Goal: Task Accomplishment & Management: Manage account settings

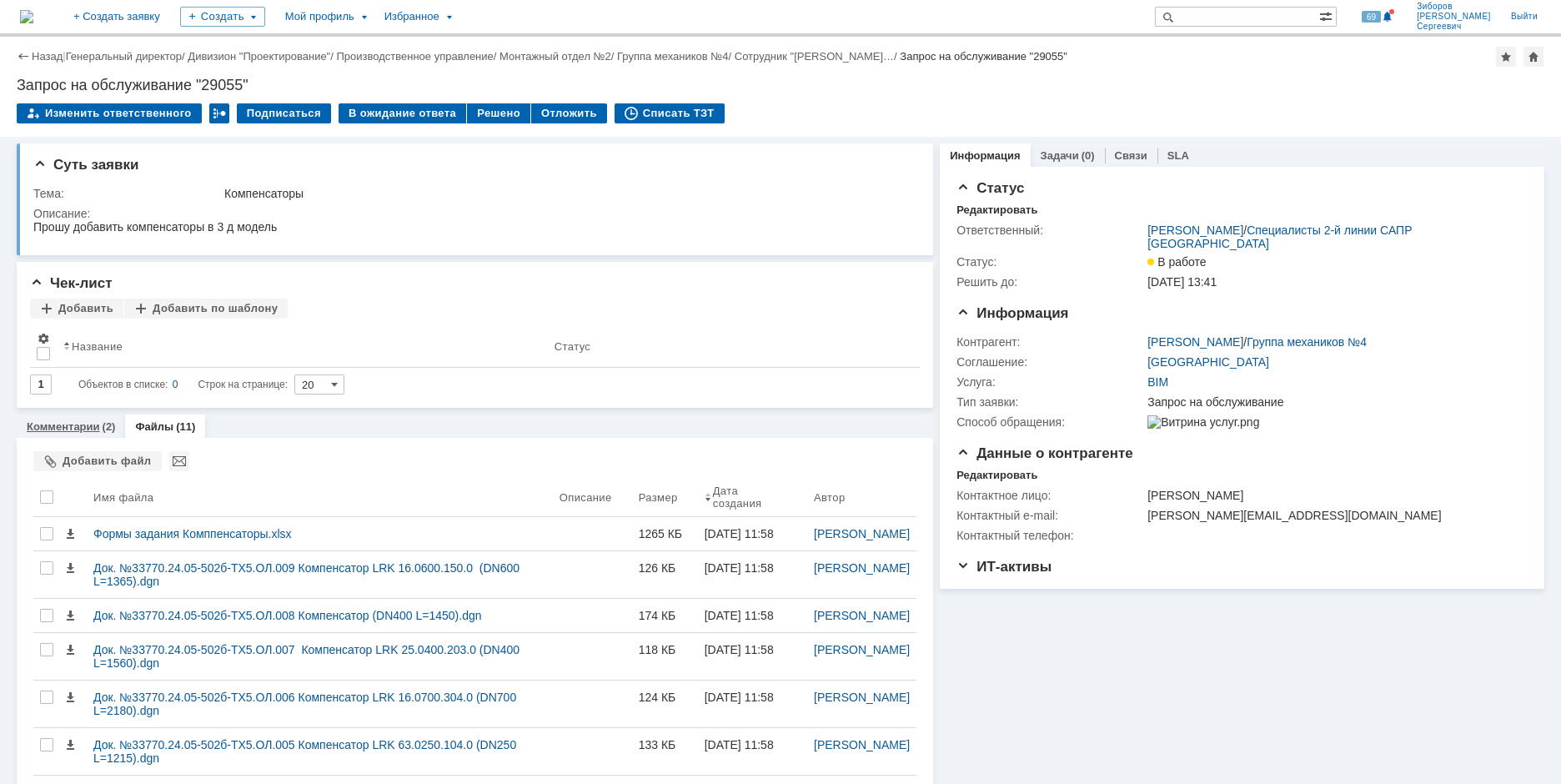
click at [65, 424] on link "Комментарии" at bounding box center [63, 426] width 73 height 12
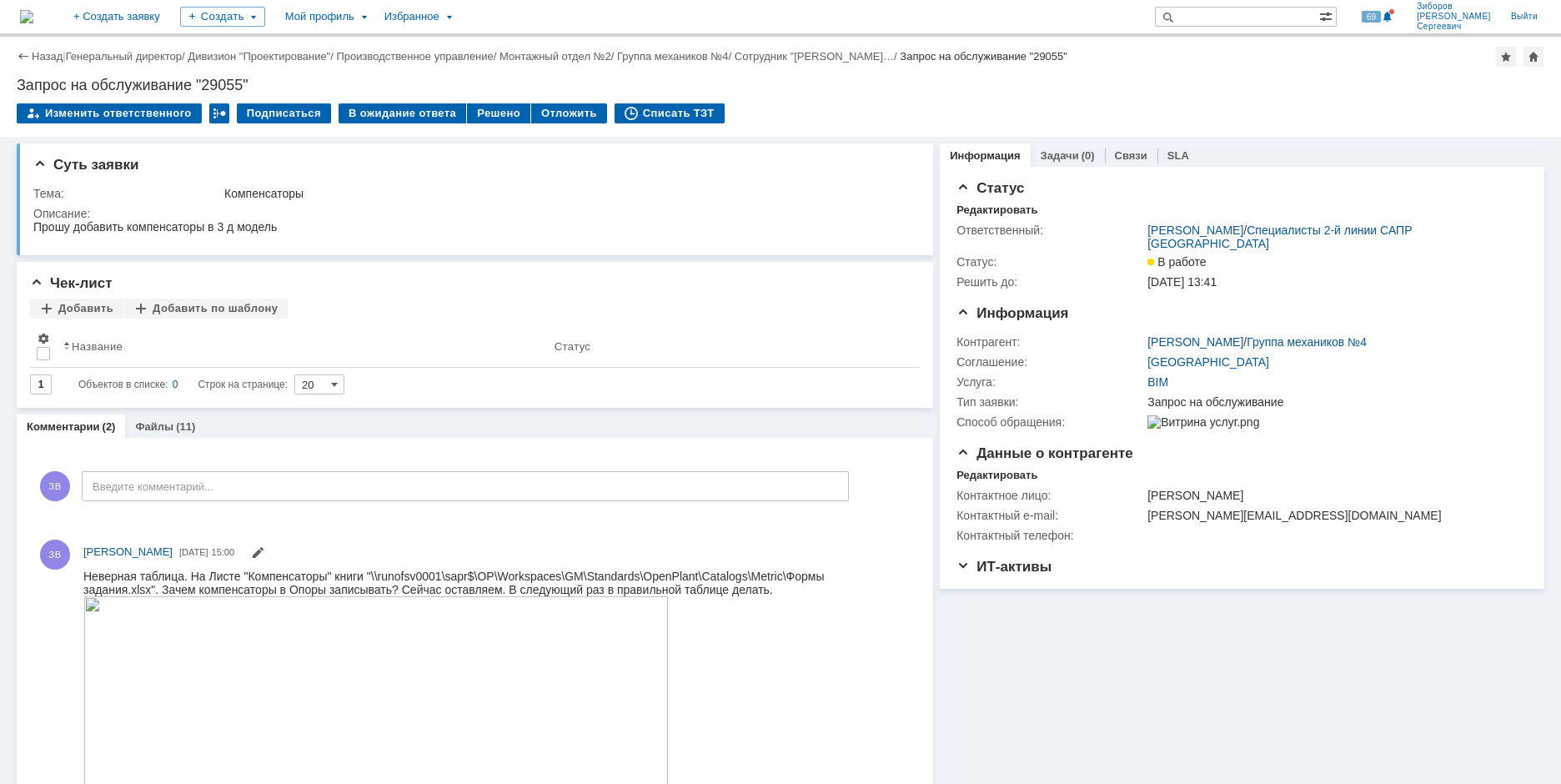
click at [33, 14] on img at bounding box center [27, 17] width 13 height 13
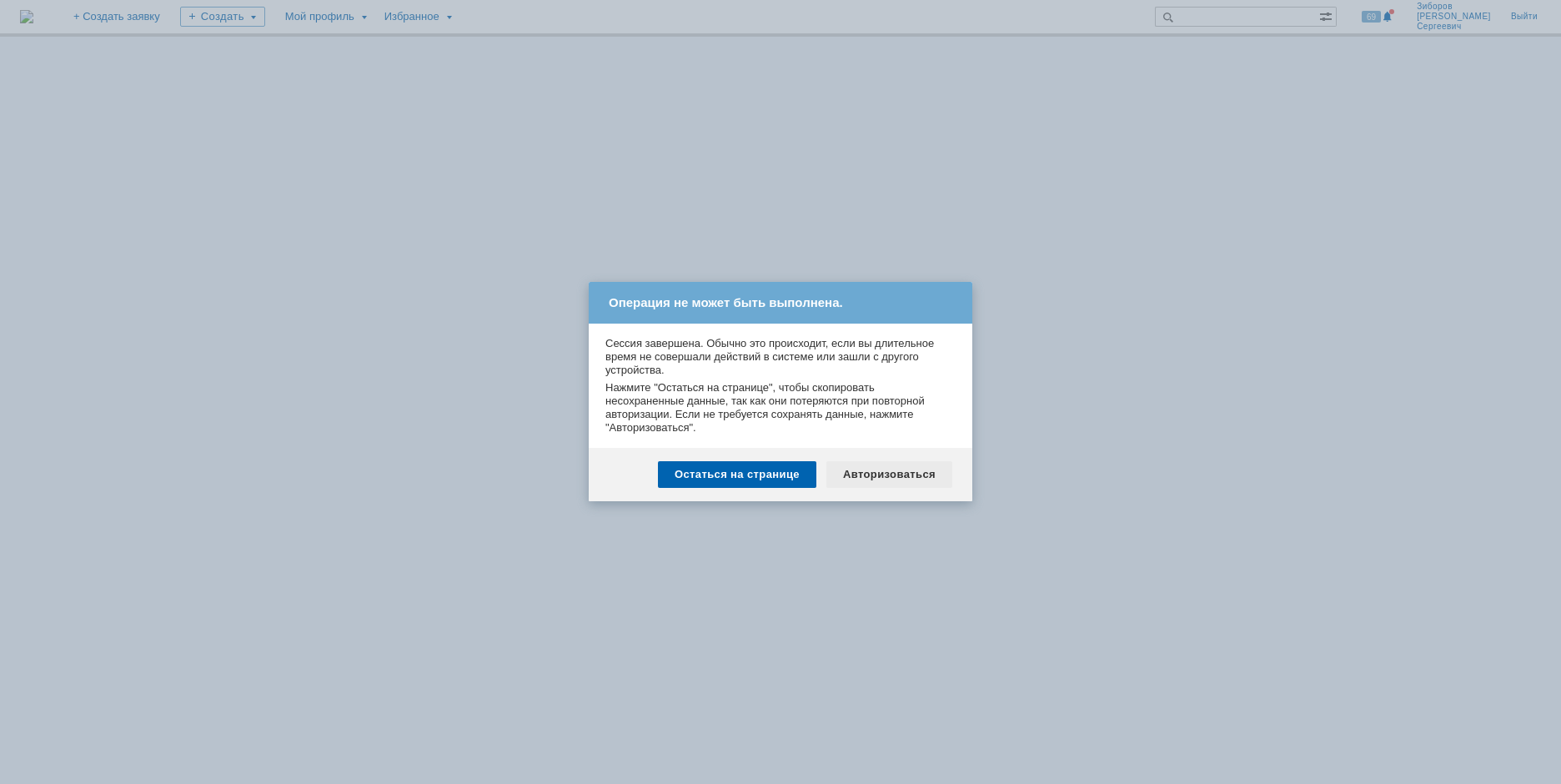
click at [907, 478] on div "Авторизоваться" at bounding box center [890, 474] width 126 height 27
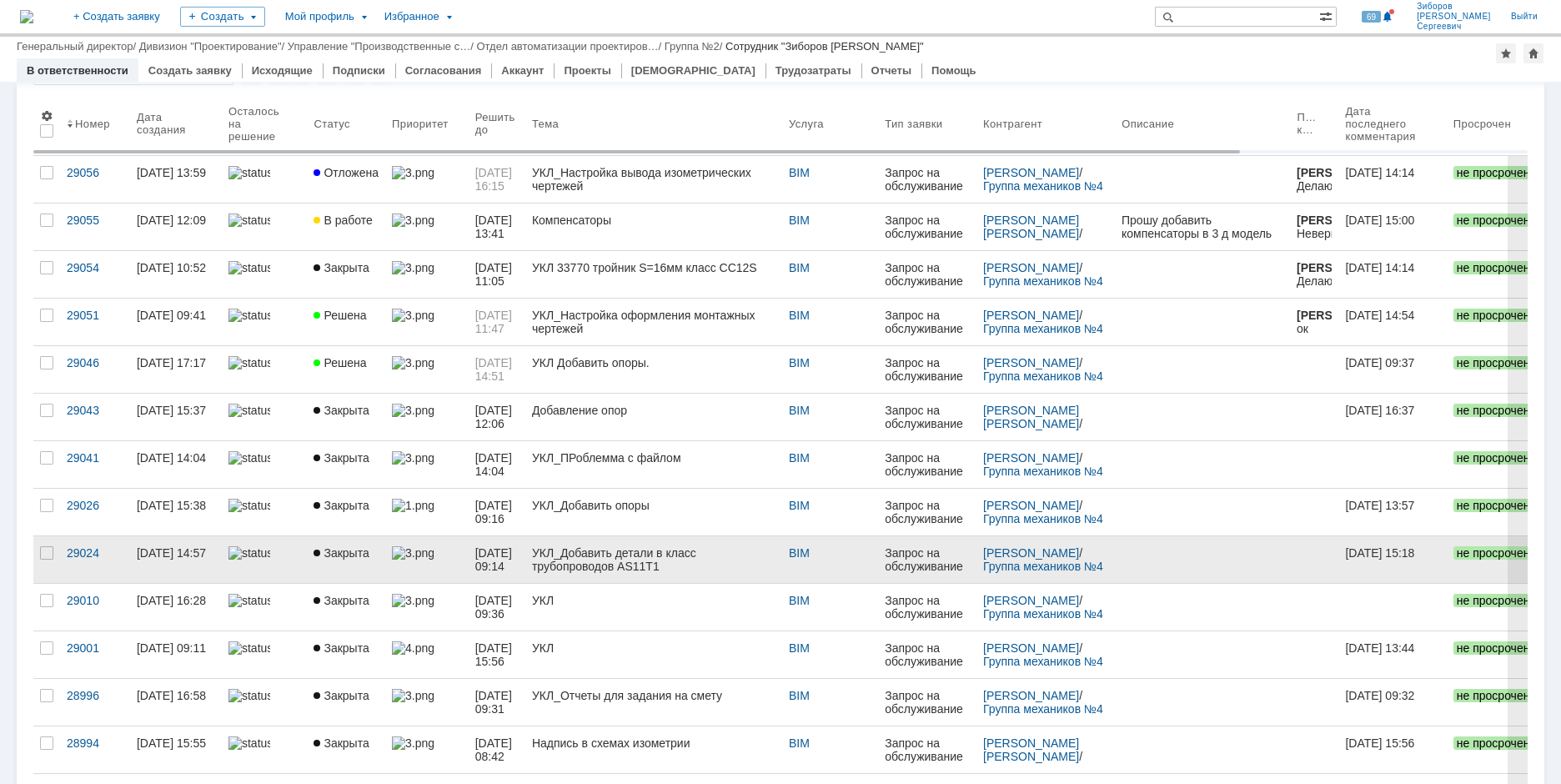
click at [356, 548] on span "Закрыта" at bounding box center [341, 553] width 55 height 13
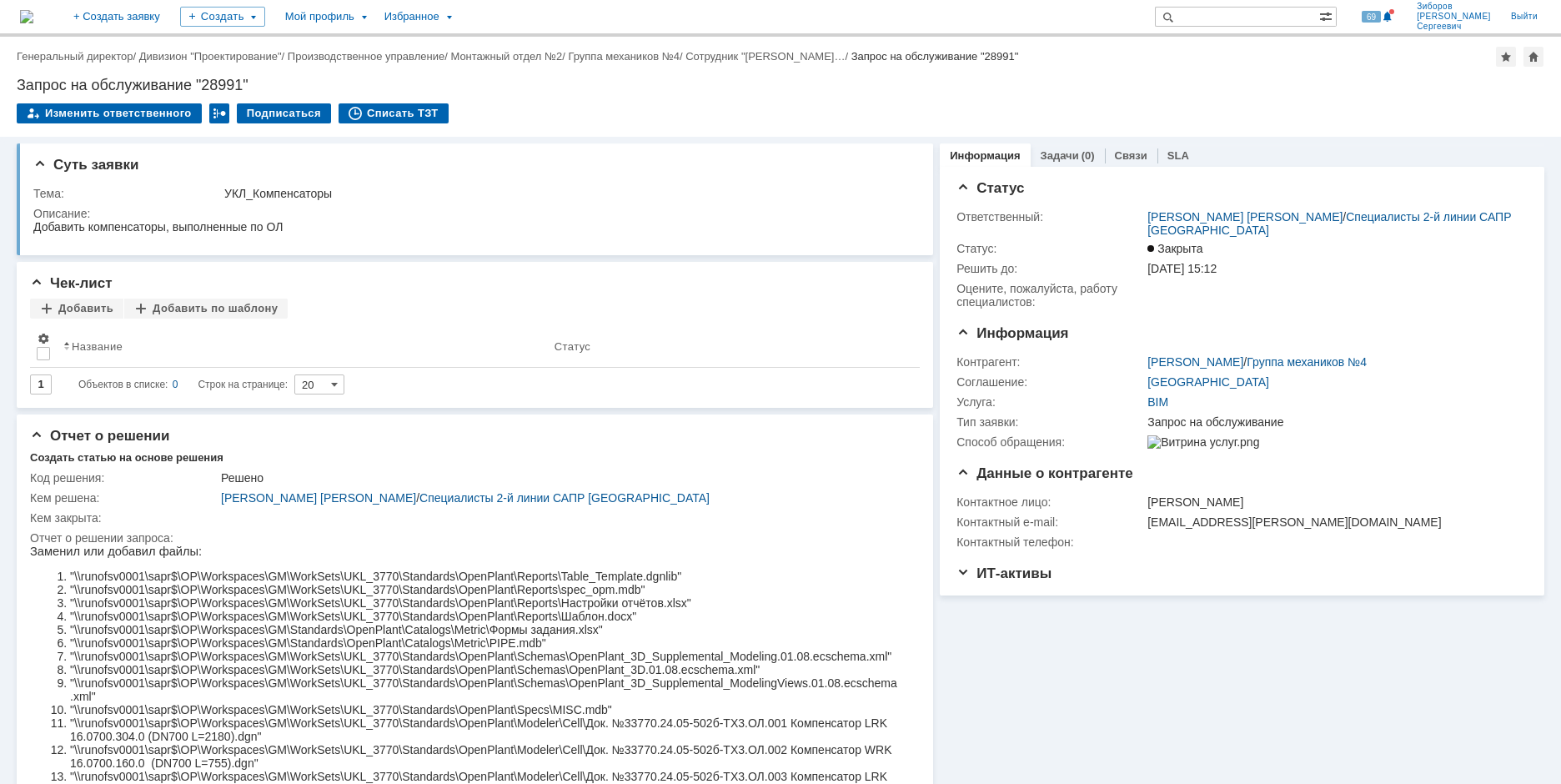
click at [33, 22] on img at bounding box center [27, 17] width 13 height 13
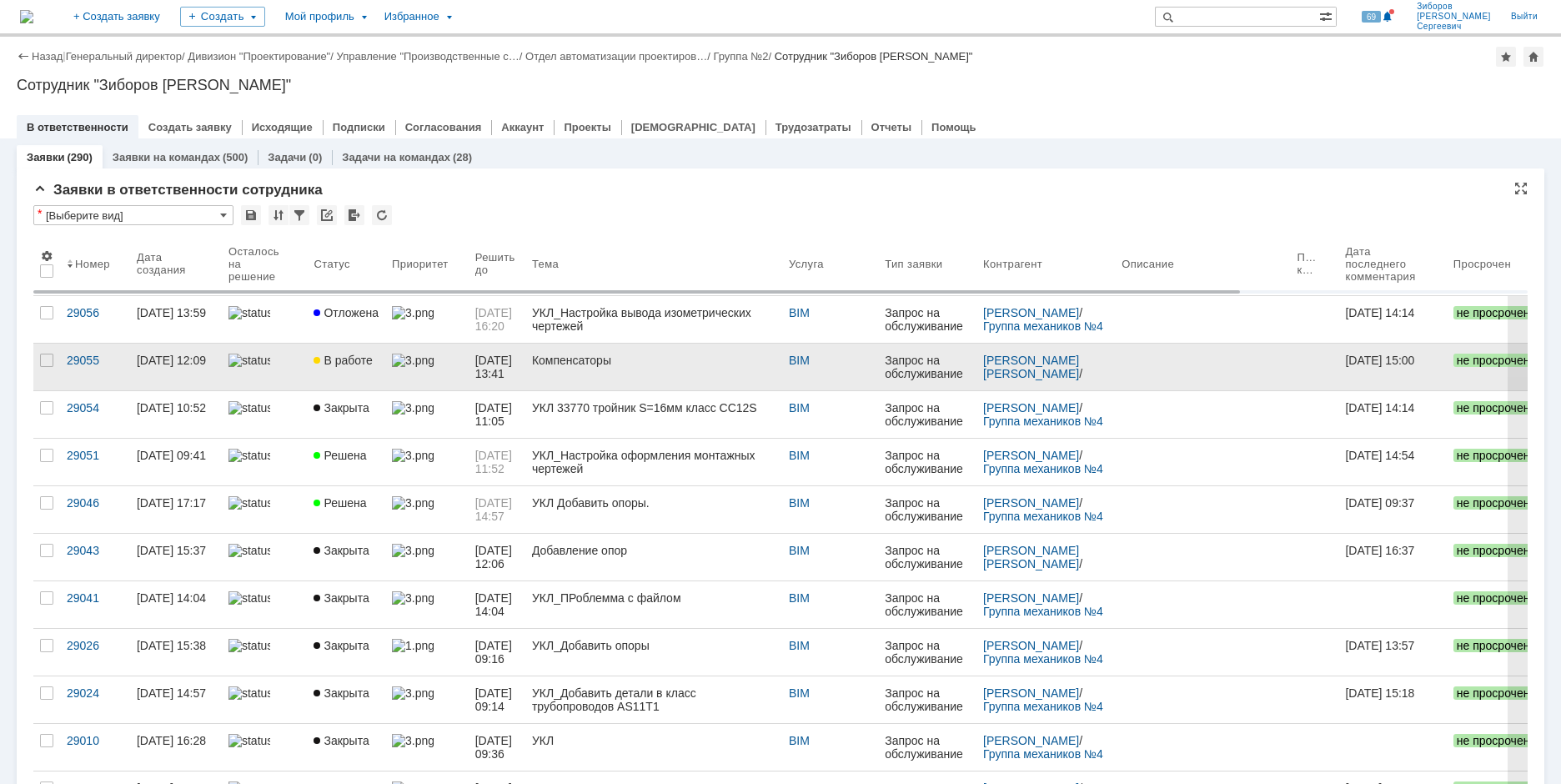
click at [353, 355] on span "В работе" at bounding box center [343, 360] width 59 height 13
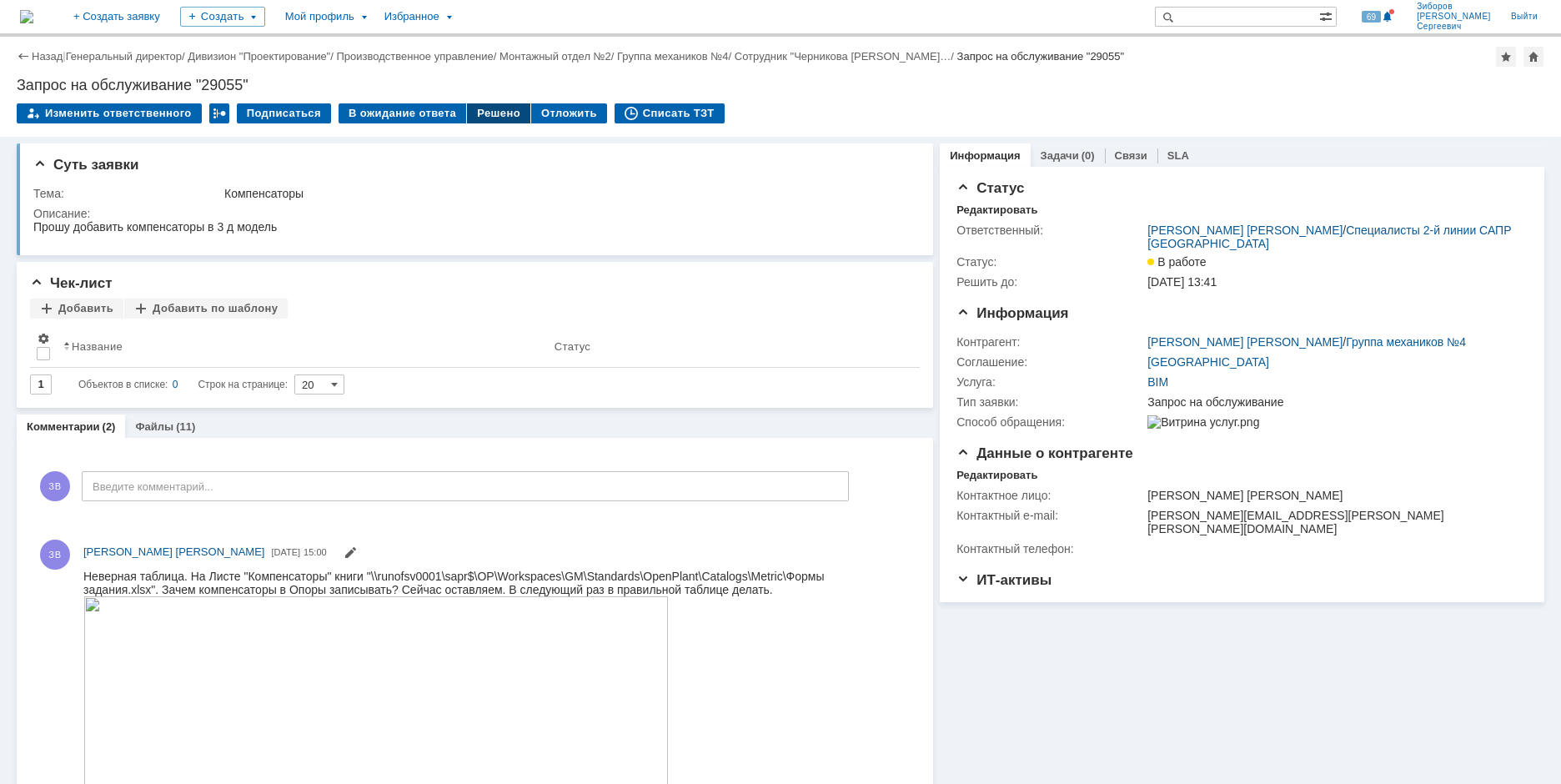
click at [487, 116] on div "Решено" at bounding box center [499, 113] width 64 height 20
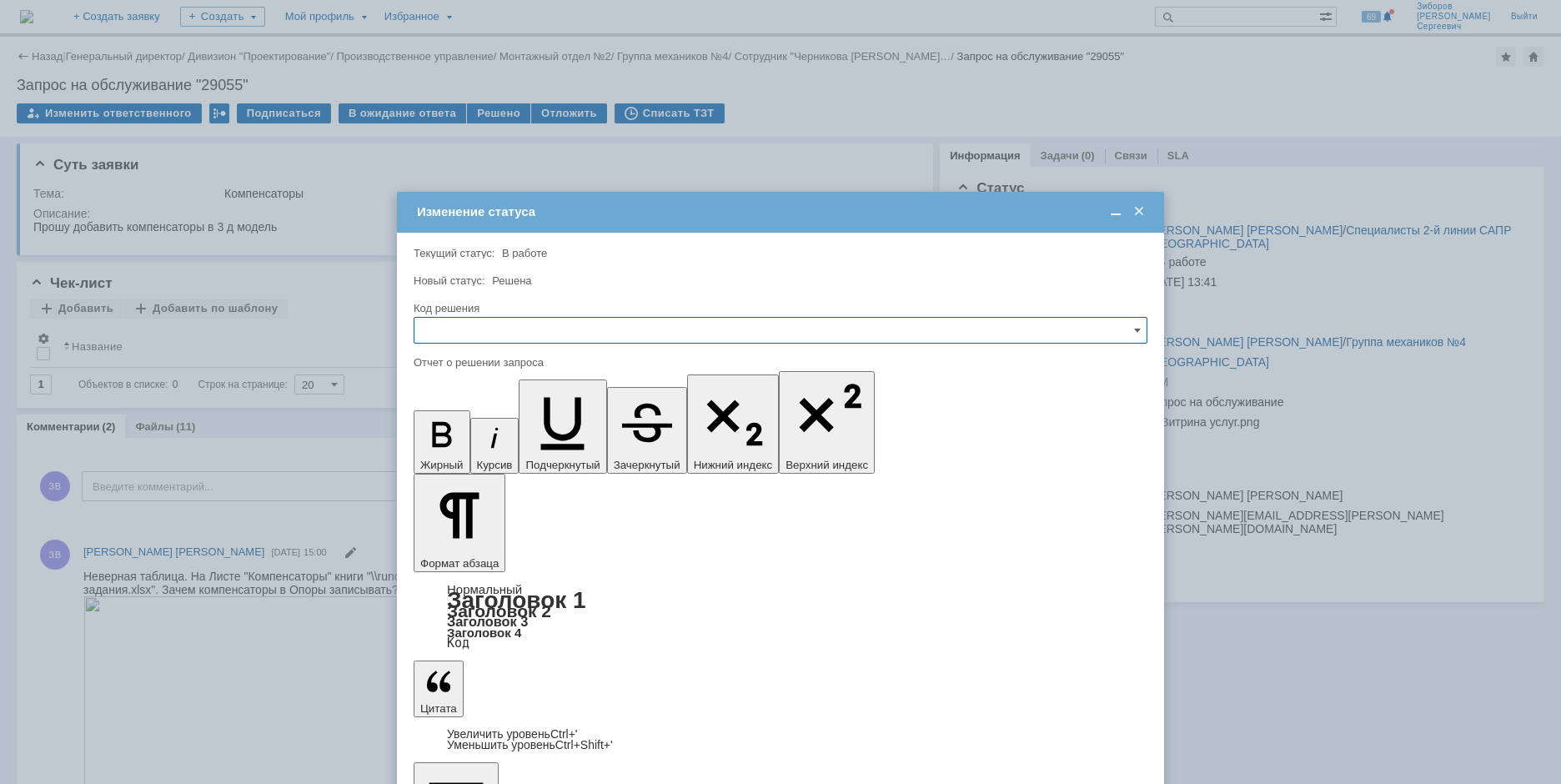
click at [446, 329] on input "text" at bounding box center [780, 330] width 734 height 27
click at [465, 444] on span "Решено" at bounding box center [780, 444] width 712 height 13
type input "Решено"
drag, startPoint x: 473, startPoint y: 4841, endPoint x: 379, endPoint y: 4824, distance: 95.5
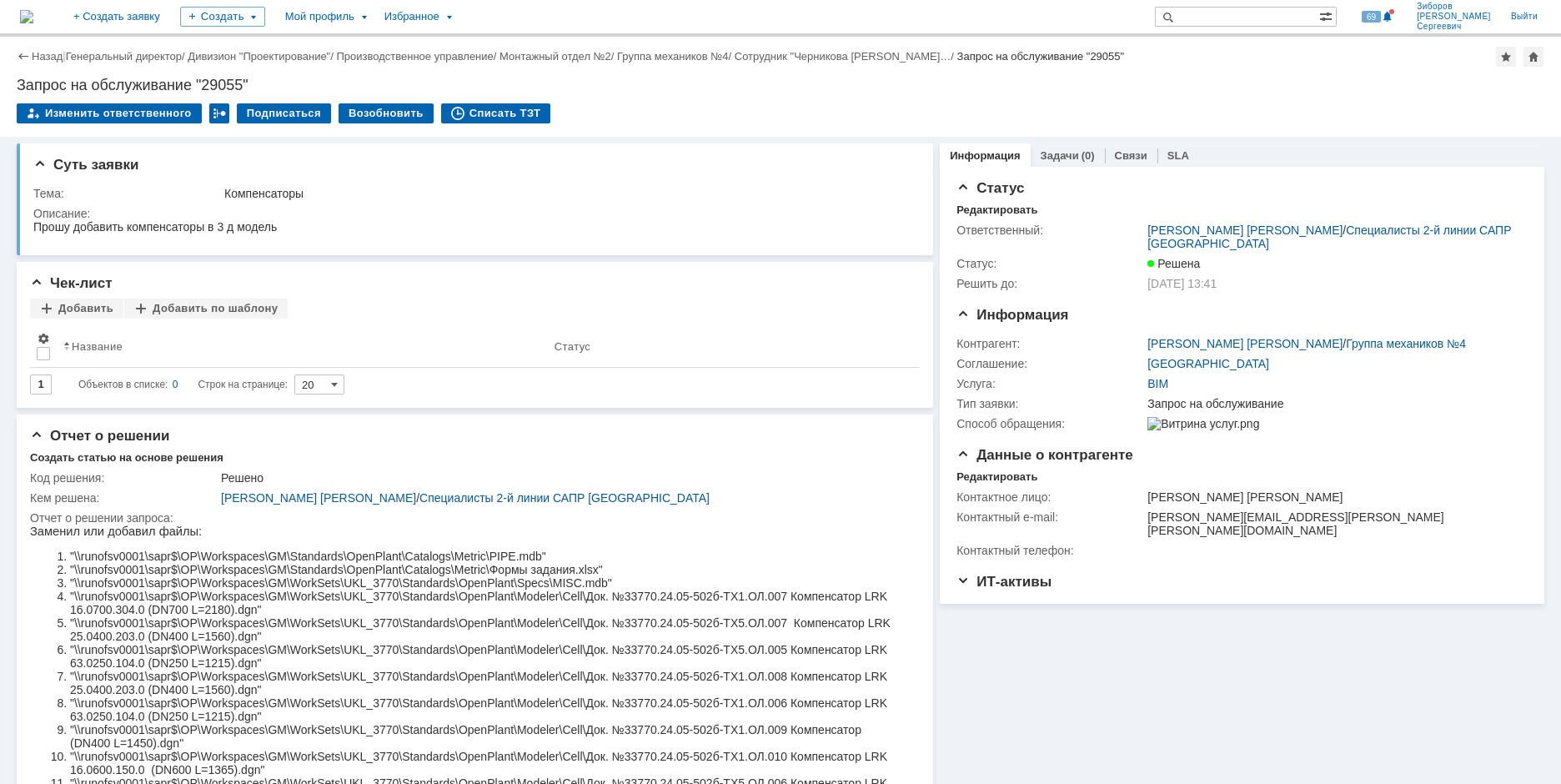
click at [33, 20] on img at bounding box center [27, 17] width 13 height 13
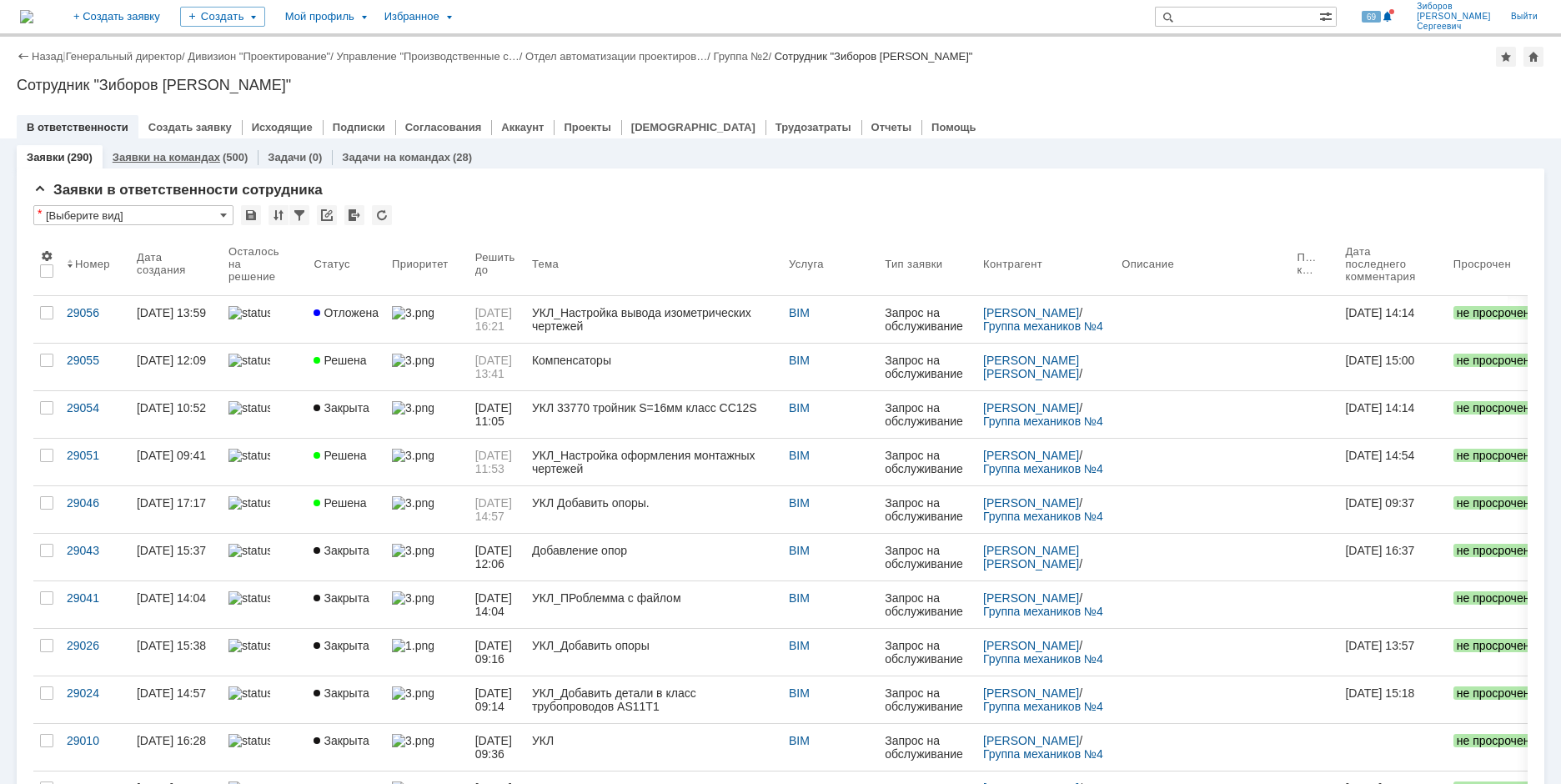
click at [175, 155] on link "Заявки на командах" at bounding box center [166, 156] width 107 height 12
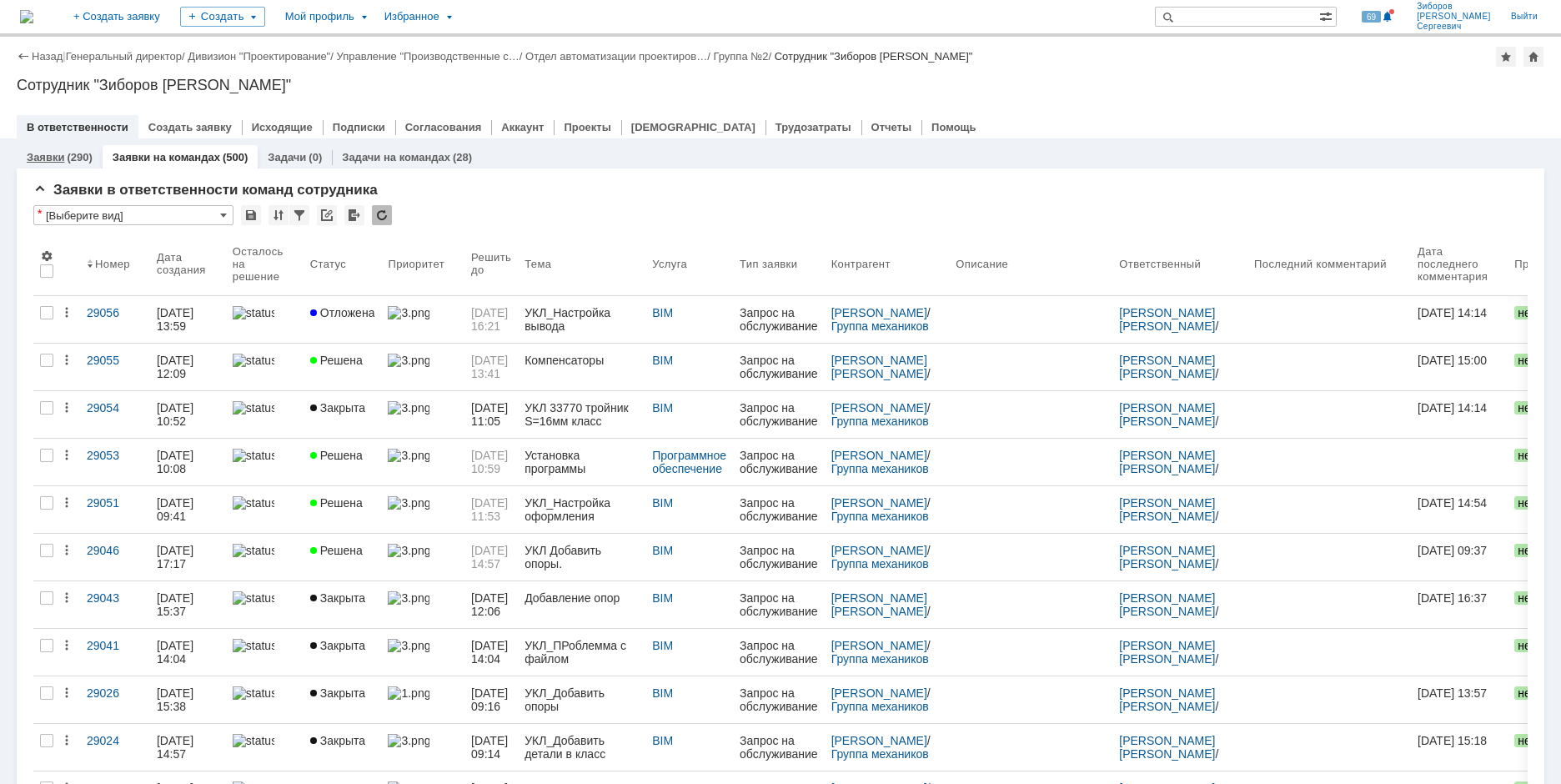
click at [55, 155] on link "Заявки" at bounding box center [46, 156] width 38 height 12
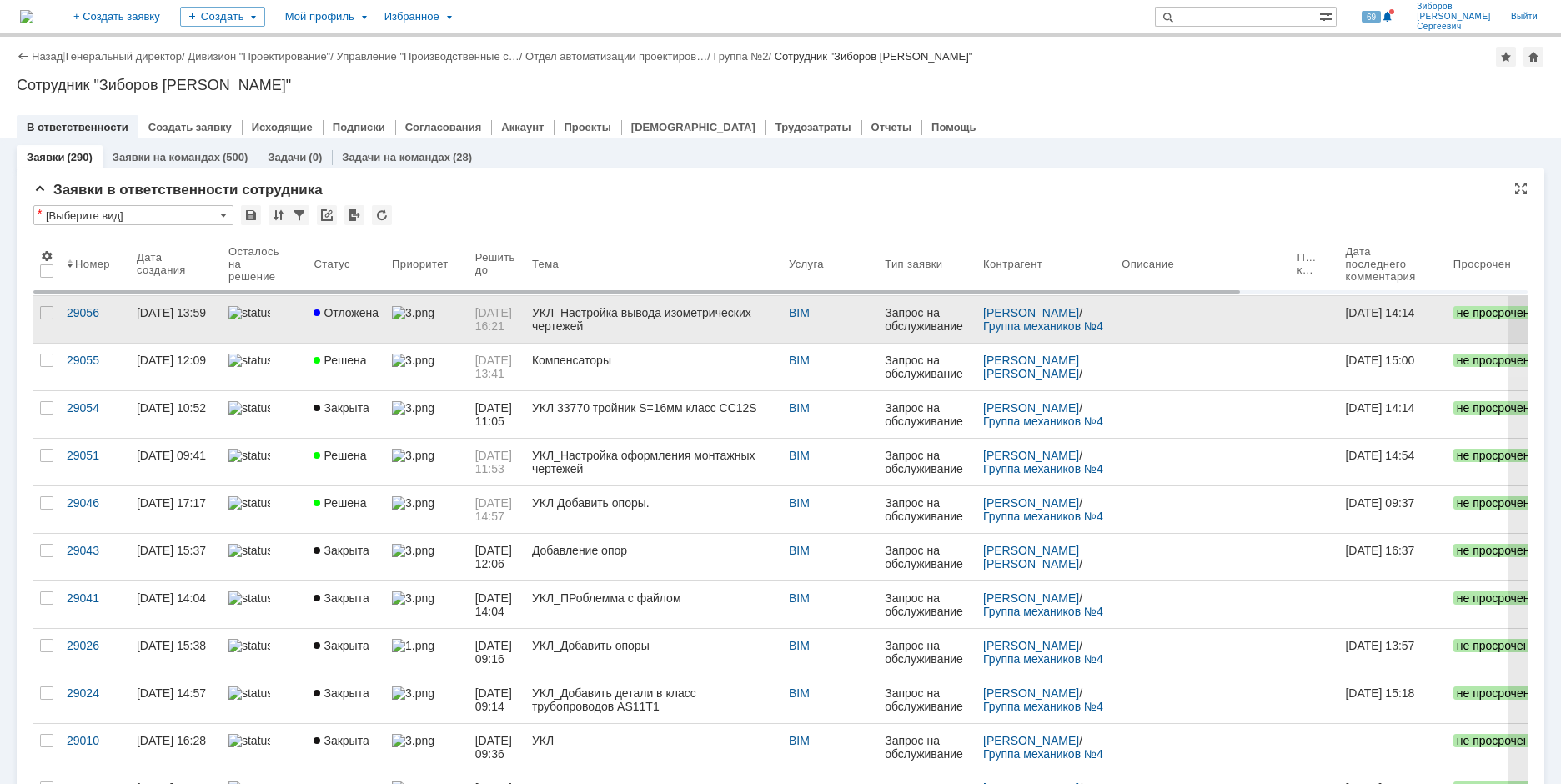
click at [340, 313] on span "Отложена" at bounding box center [346, 313] width 65 height 13
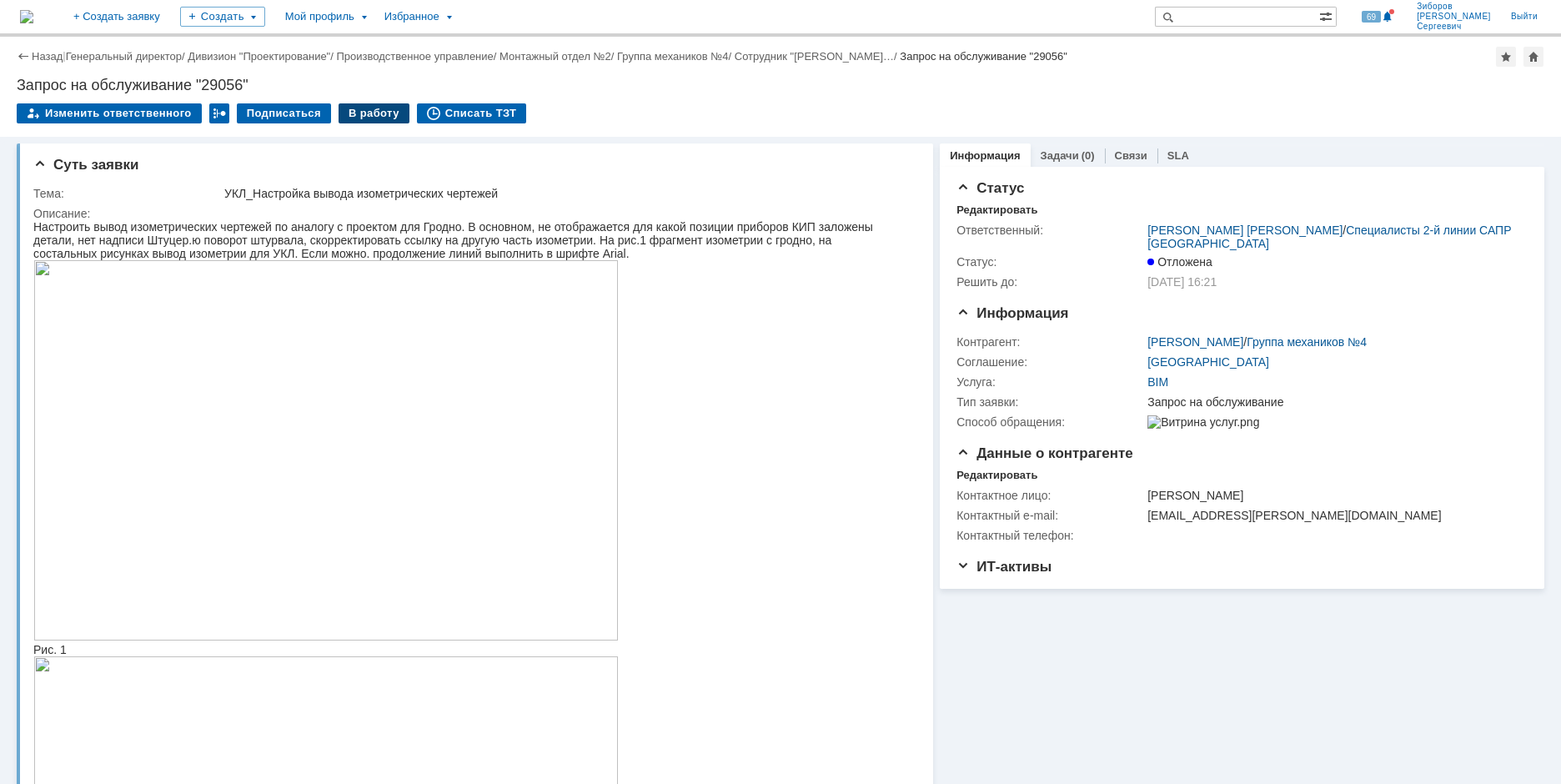
click at [358, 111] on div "В работу" at bounding box center [374, 113] width 71 height 20
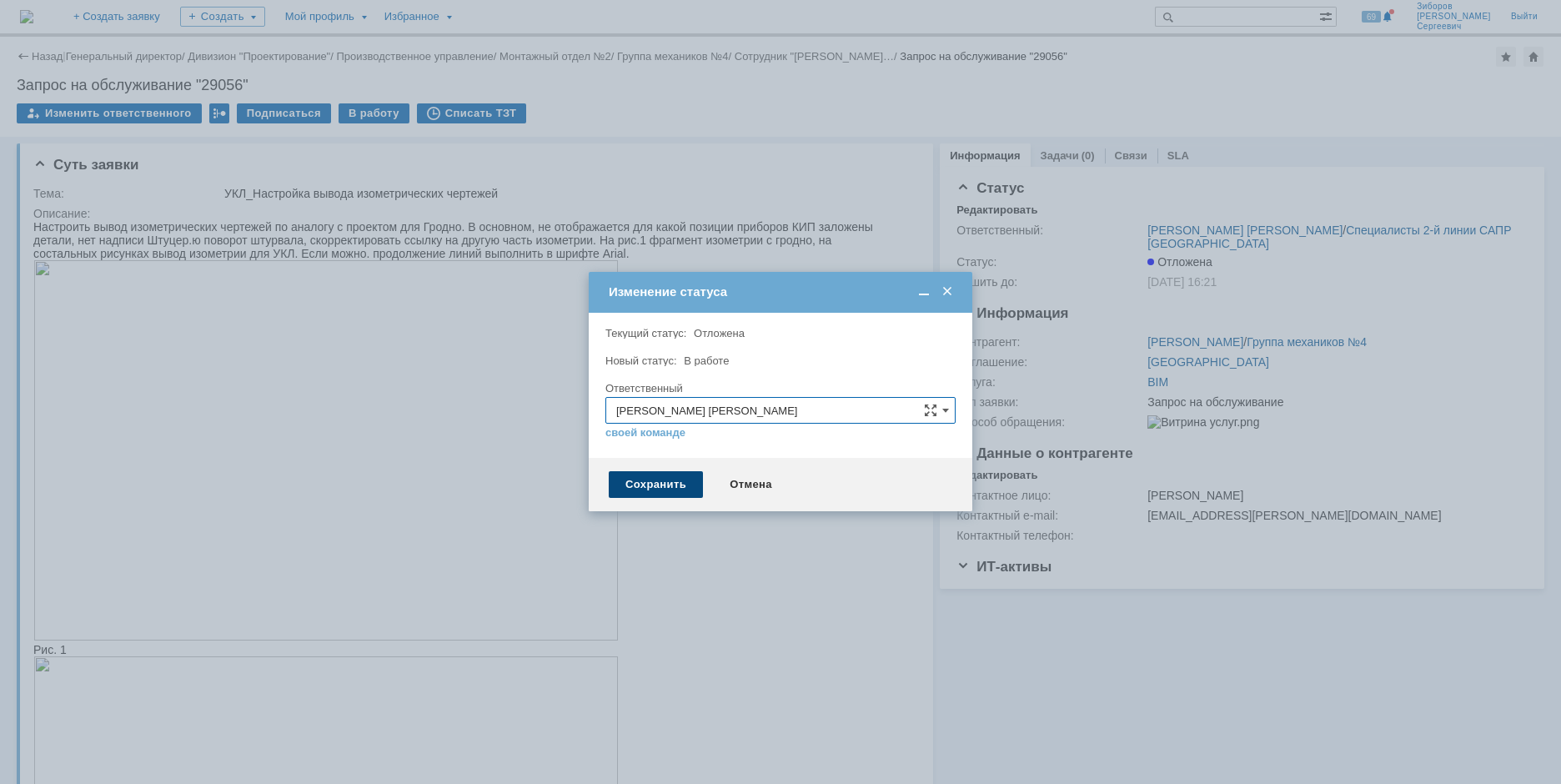
click at [646, 482] on div "Сохранить" at bounding box center [655, 484] width 94 height 27
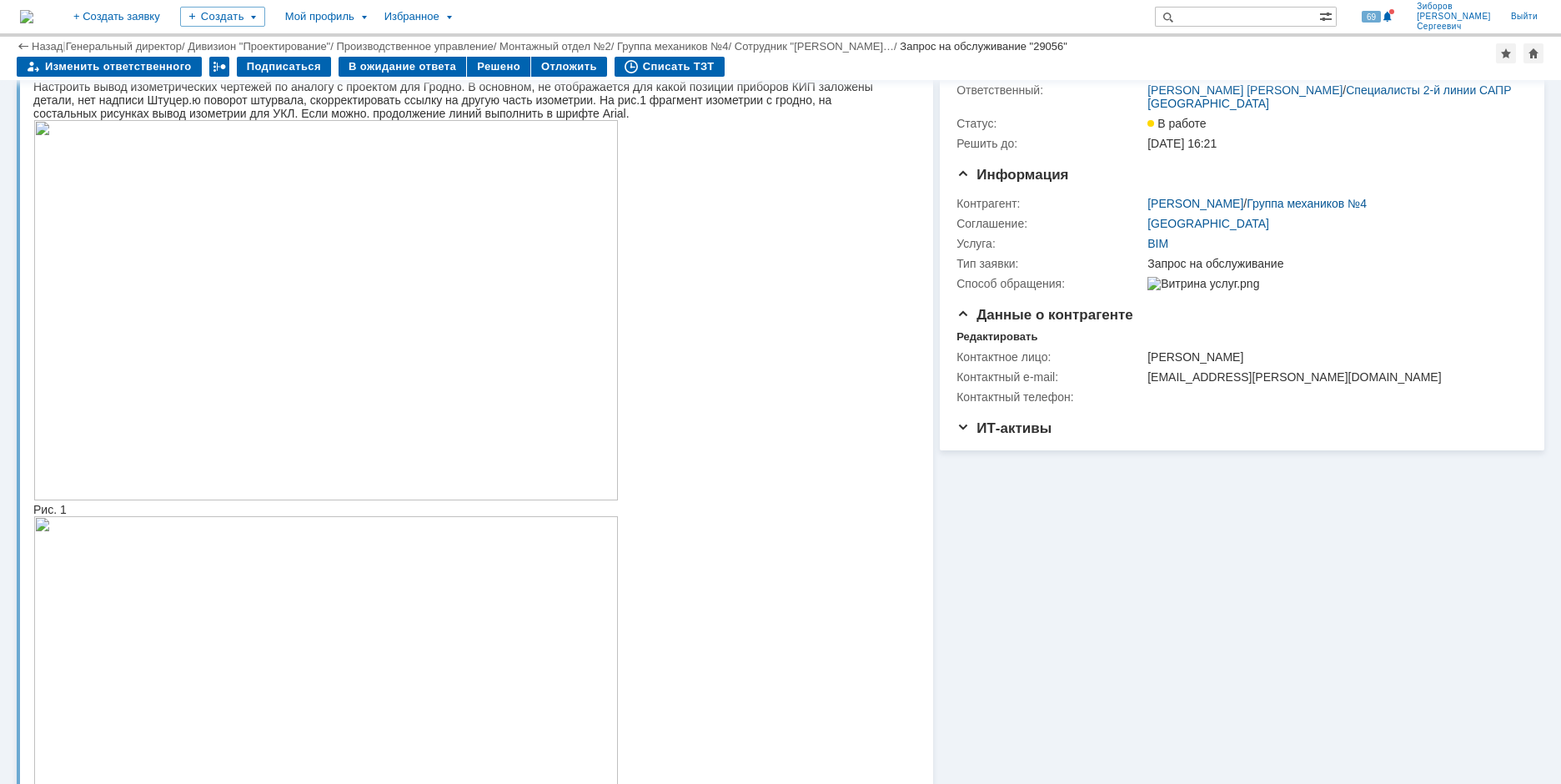
click at [333, 290] on img at bounding box center [325, 310] width 585 height 380
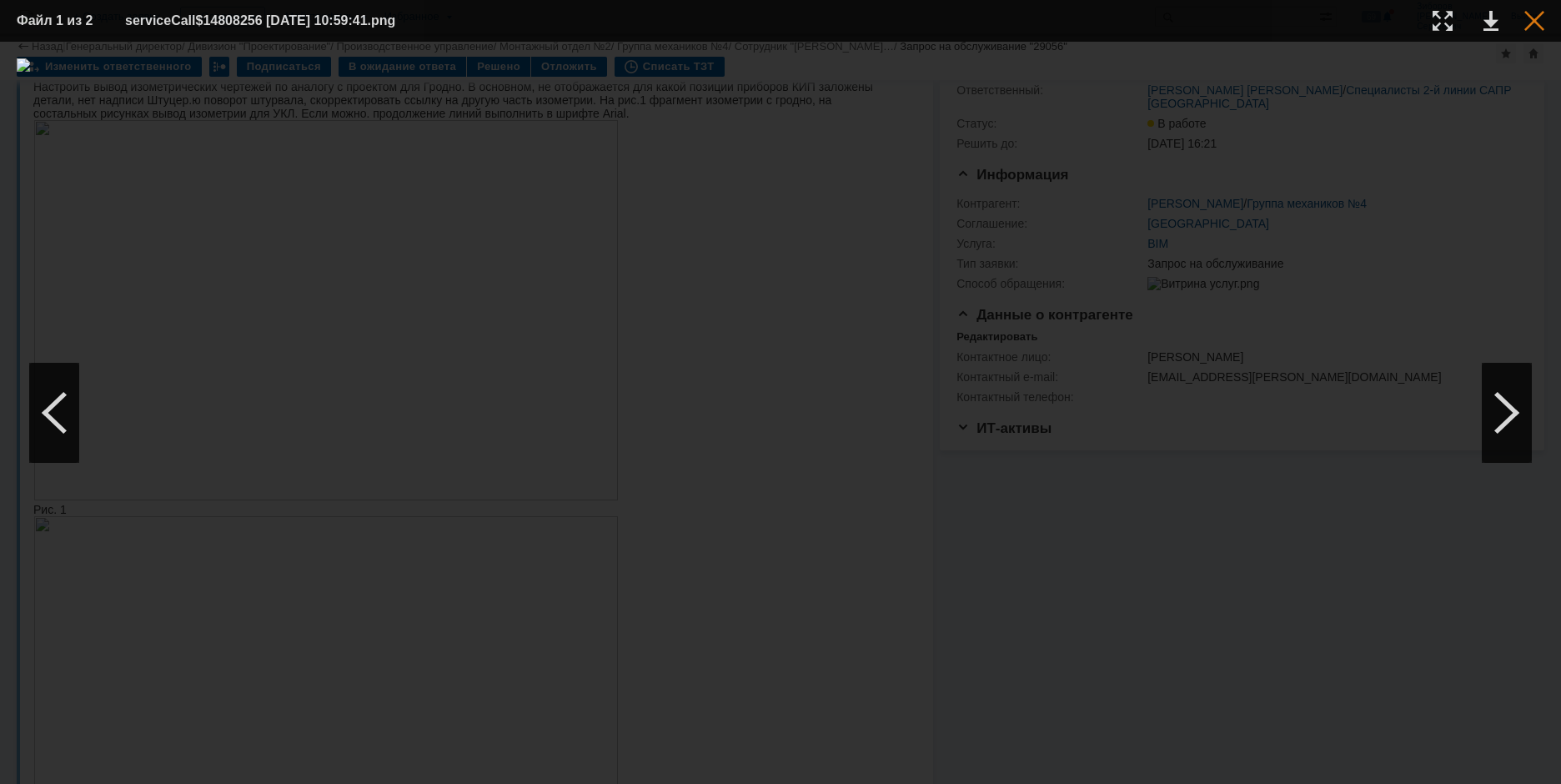
click at [1542, 18] on div at bounding box center [1534, 20] width 20 height 20
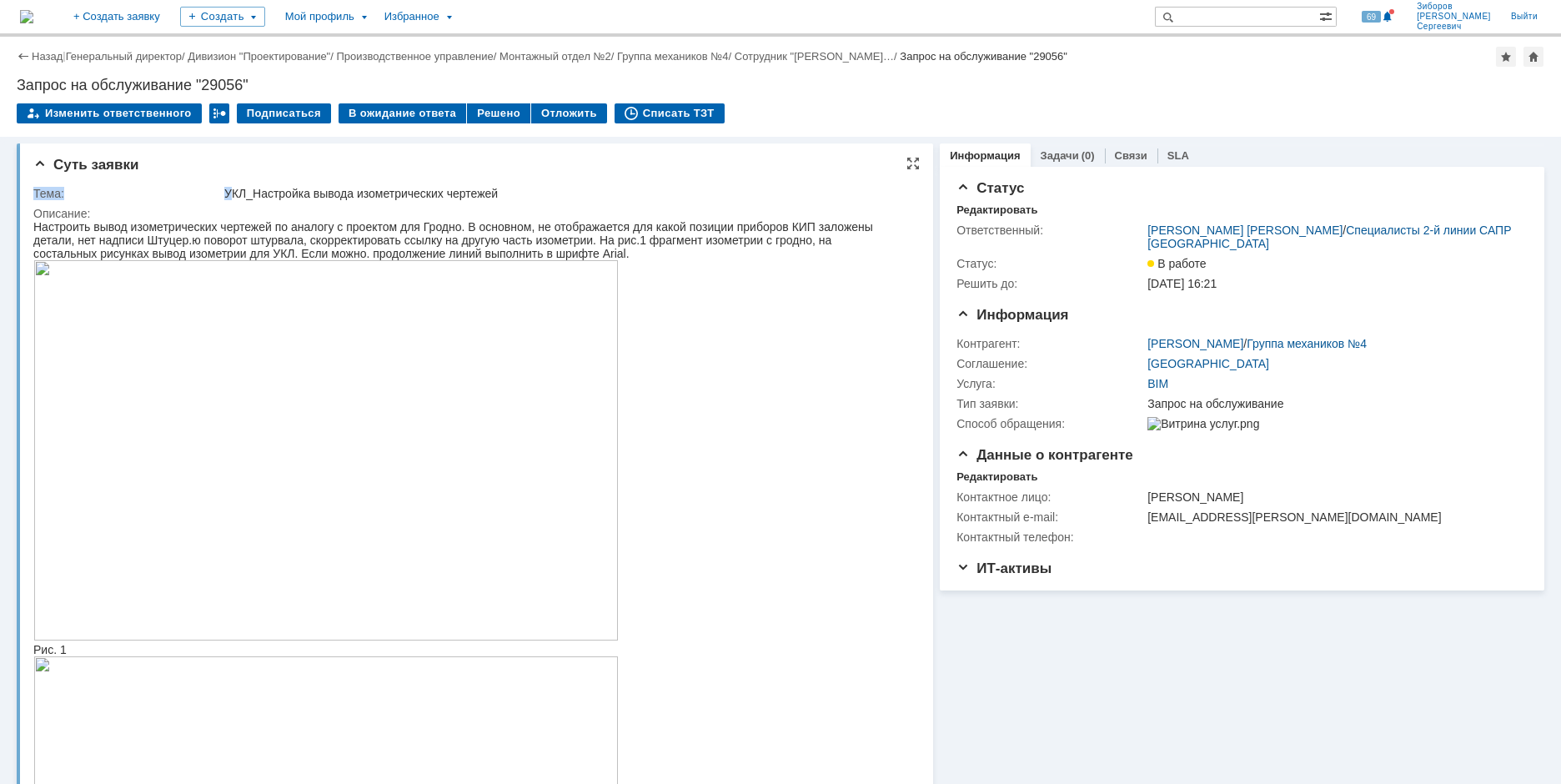
drag, startPoint x: 229, startPoint y: 192, endPoint x: 558, endPoint y: 182, distance: 329.2
click at [558, 182] on div "Тема: УКЛ_Настройка вывода изометрических чертежей Описание:" at bounding box center [476, 693] width 887 height 1027
click at [471, 191] on div "УКЛ_Настройка вывода изометрических чертежей" at bounding box center [566, 193] width 684 height 13
drag, startPoint x: 225, startPoint y: 189, endPoint x: 521, endPoint y: 188, distance: 296.0
click at [521, 188] on div "УКЛ_Настройка вывода изометрических чертежей" at bounding box center [566, 193] width 684 height 13
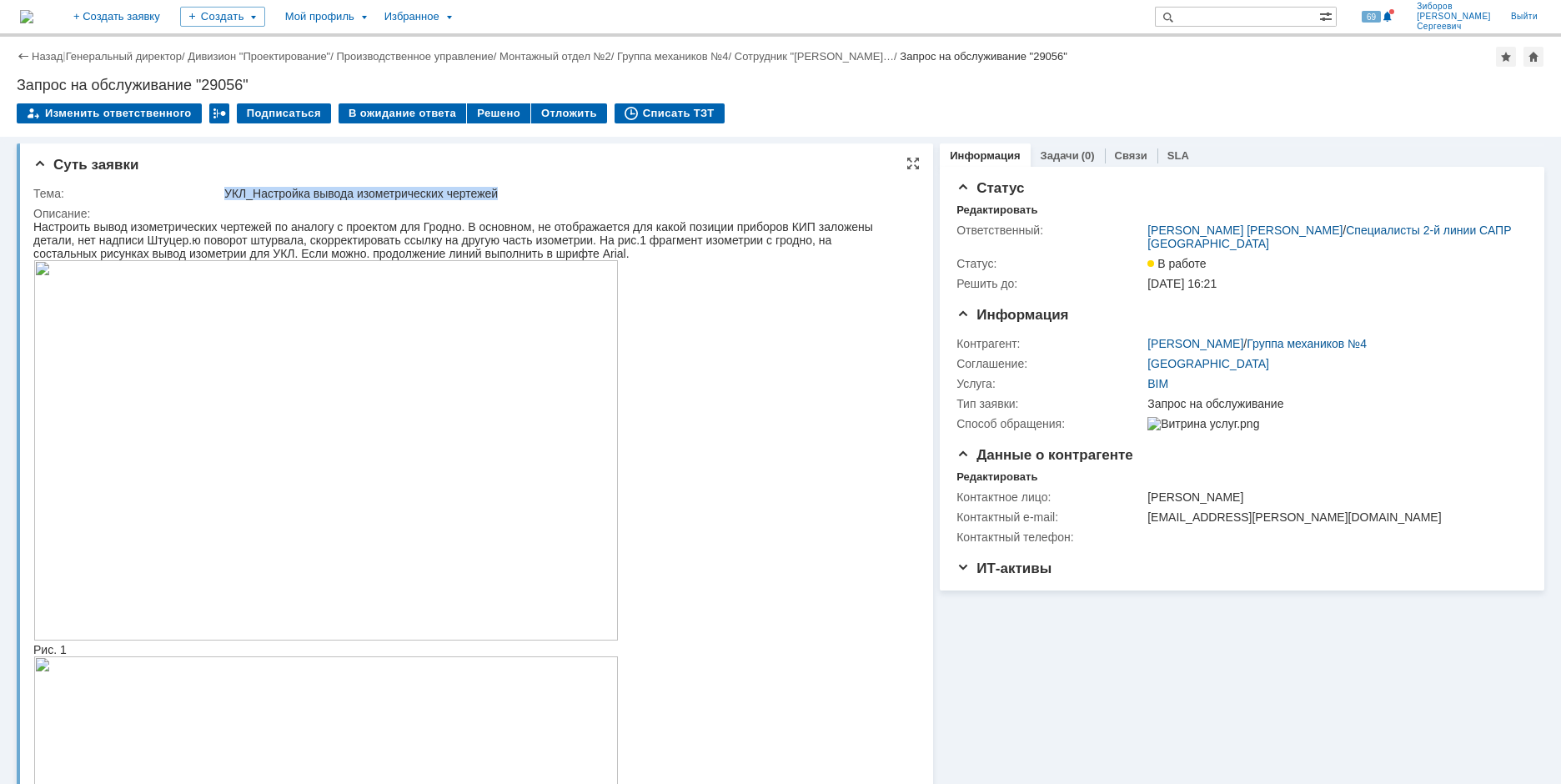
copy div "УКЛ_Настройка вывода изометрических чертежей"
click at [46, 207] on div "Описание:" at bounding box center [472, 213] width 878 height 13
drag, startPoint x: 18, startPoint y: 82, endPoint x: 315, endPoint y: 90, distance: 297.1
click at [315, 90] on div "Запрос на обслуживание "29056"" at bounding box center [780, 85] width 1528 height 17
copy div "Запрос на обслуживание "29056""
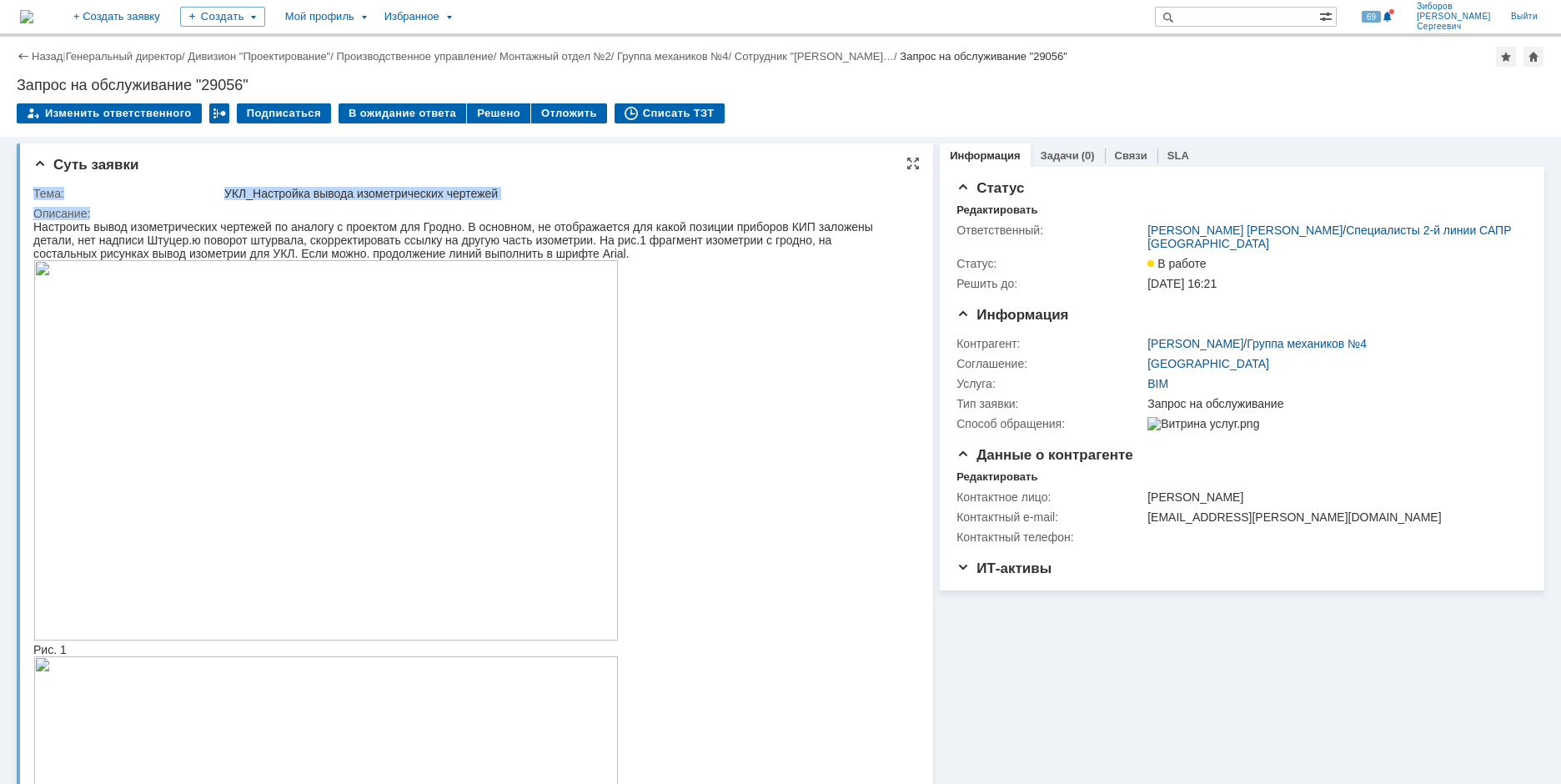
drag, startPoint x: 35, startPoint y: 191, endPoint x: 133, endPoint y: 211, distance: 100.0
click at [133, 211] on tbody "Тема: УКЛ_Настройка вывода изометрических чертежей Описание:" at bounding box center [472, 694] width 878 height 1023
copy tbody "Тема: УКЛ_Настройка вывода изометрических чертежей Описание:"
click at [332, 224] on div "Настроить вывод изометрических чертежей по аналогу с проектом для Гродно. В осн…" at bounding box center [466, 240] width 865 height 40
drag, startPoint x: 35, startPoint y: 226, endPoint x: 703, endPoint y: 264, distance: 669.1
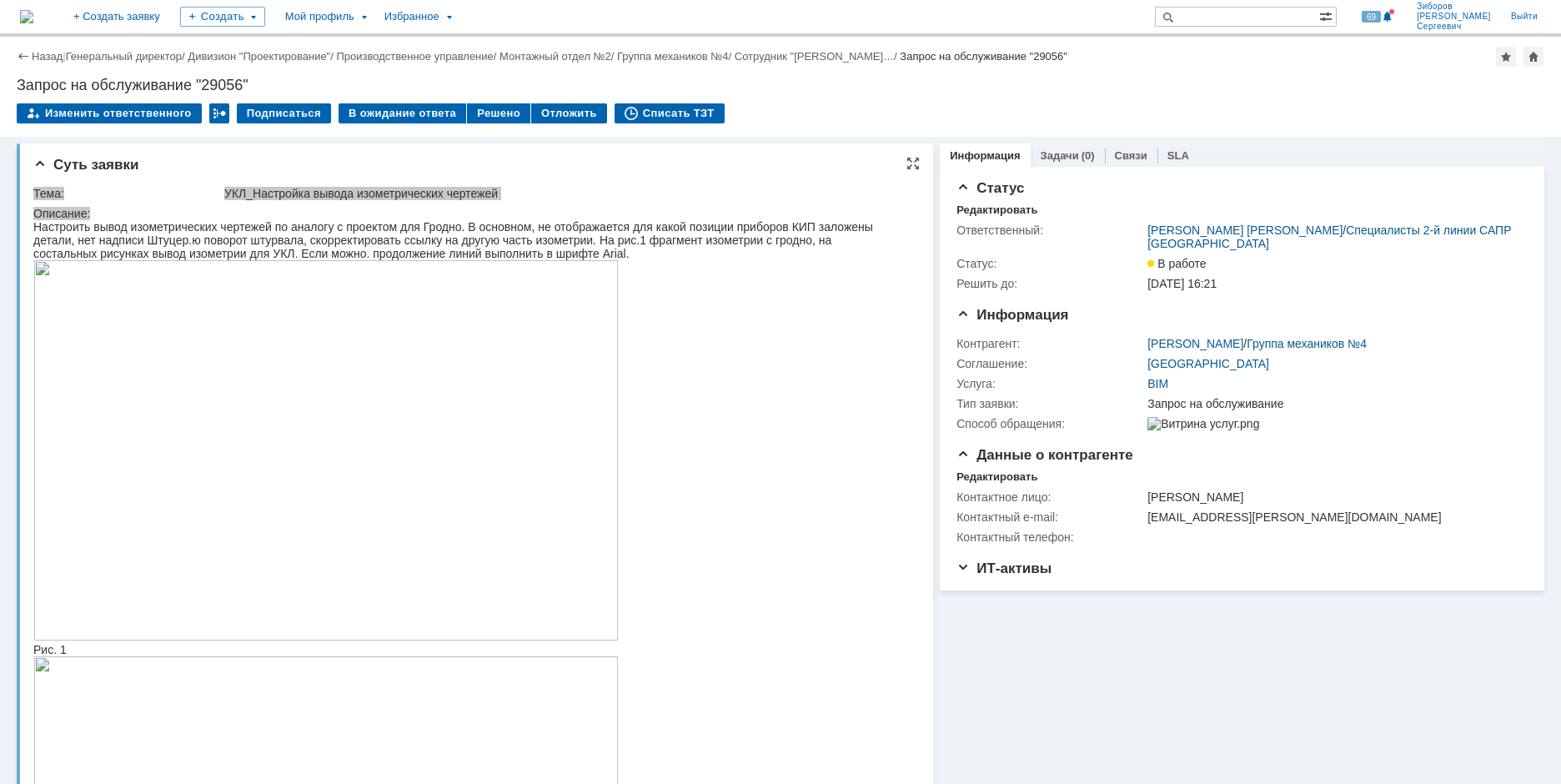
click at [703, 260] on div "Настроить вывод изометрических чертежей по аналогу с проектом для Гродно. В осн…" at bounding box center [466, 240] width 865 height 40
copy div "Настроить вывод изометрических чертежей по аналогу с проектом для Гродно. В осн…"
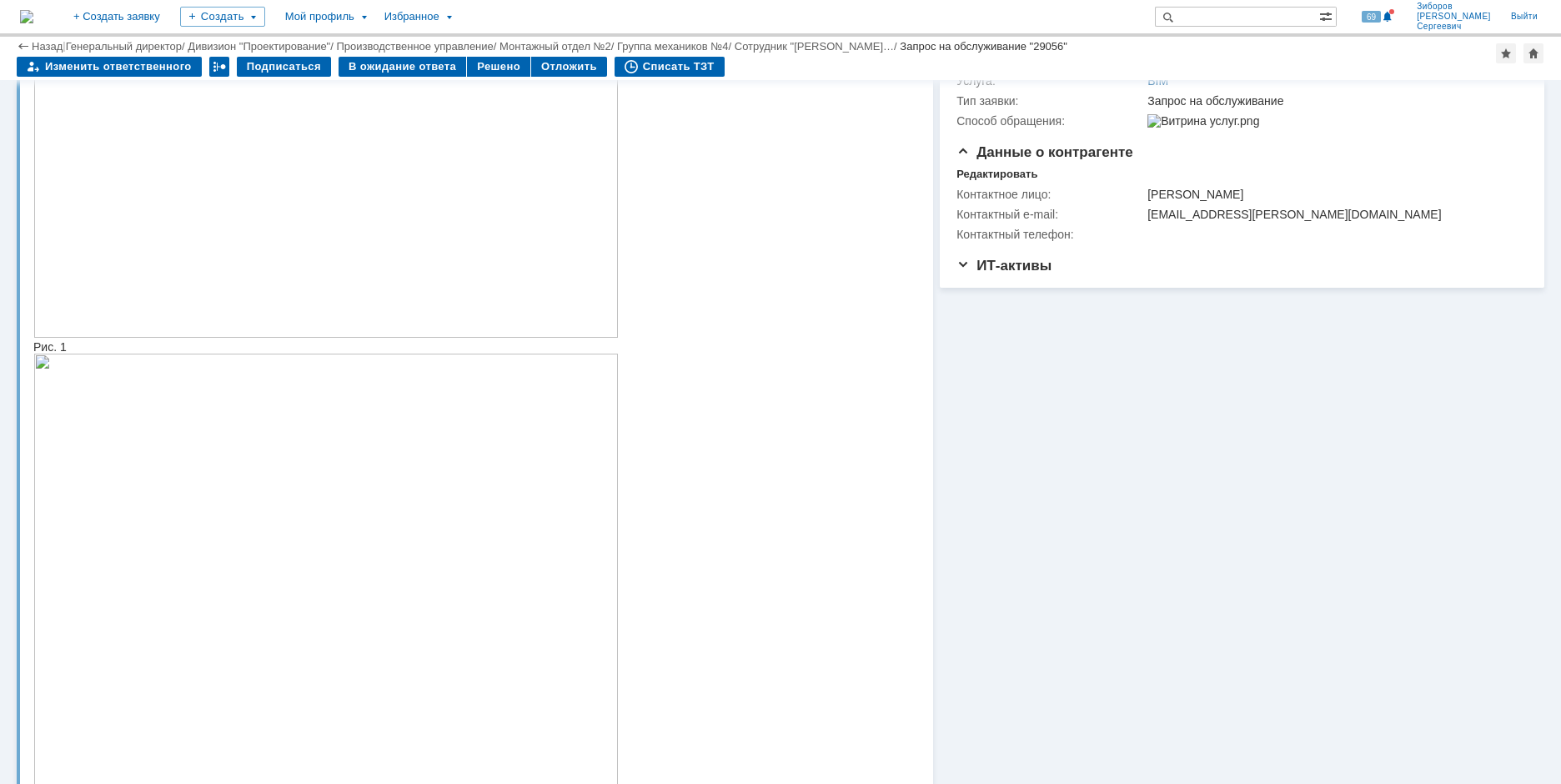
scroll to position [250, 0]
click at [265, 232] on img at bounding box center [325, 143] width 585 height 380
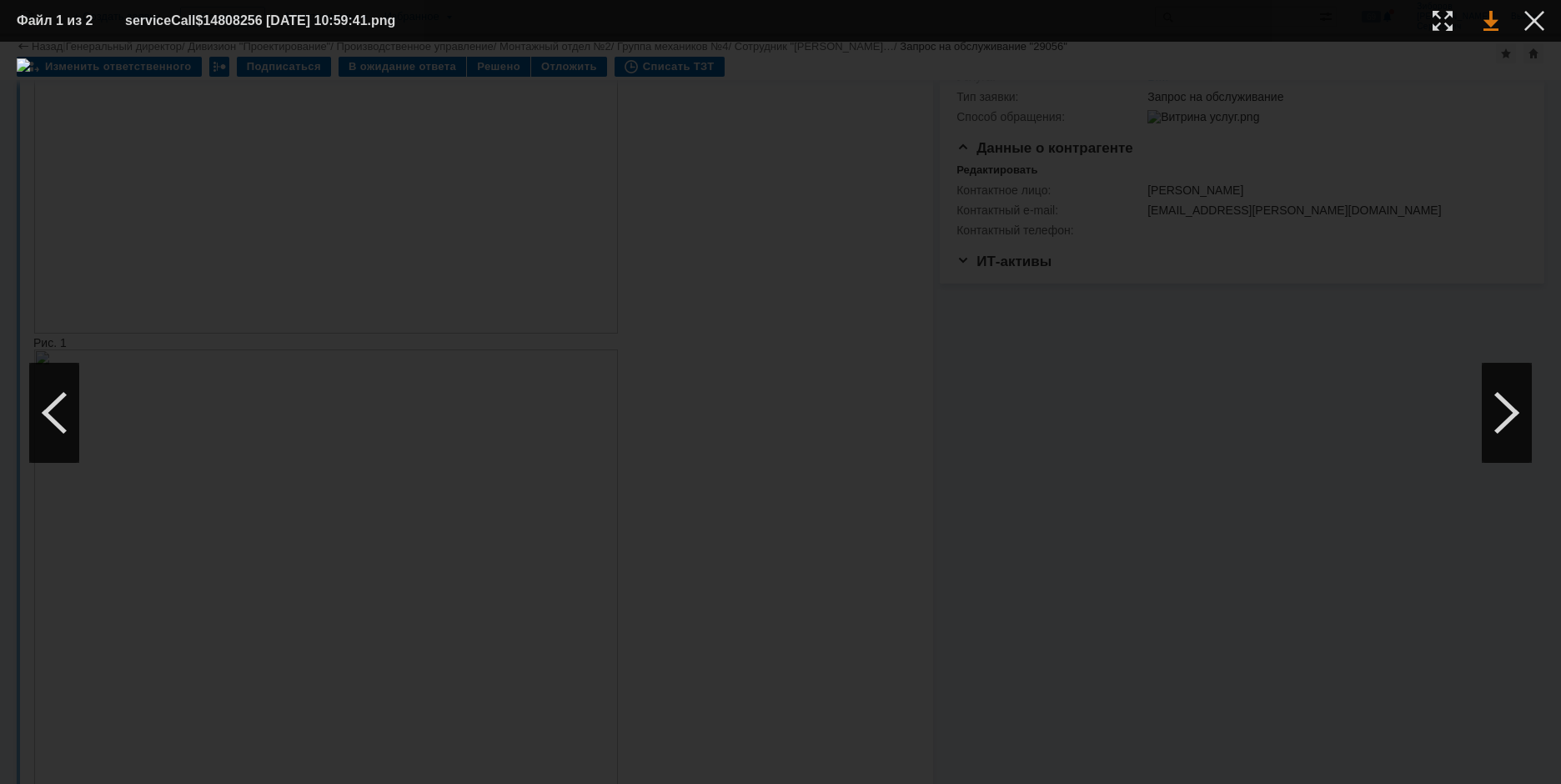
click at [1492, 18] on link at bounding box center [1492, 20] width 15 height 20
click at [1533, 20] on div at bounding box center [1534, 20] width 20 height 20
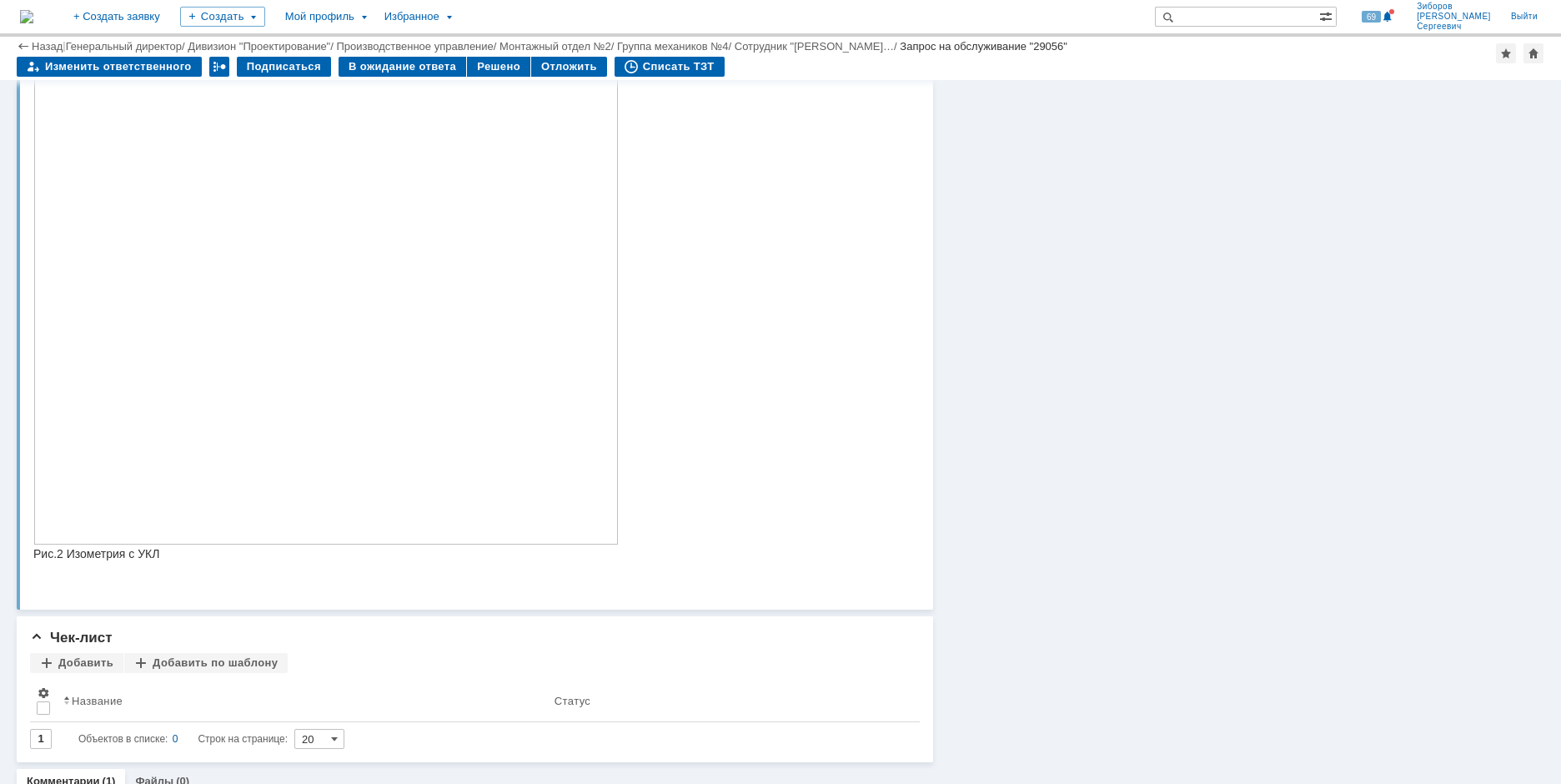
scroll to position [584, 0]
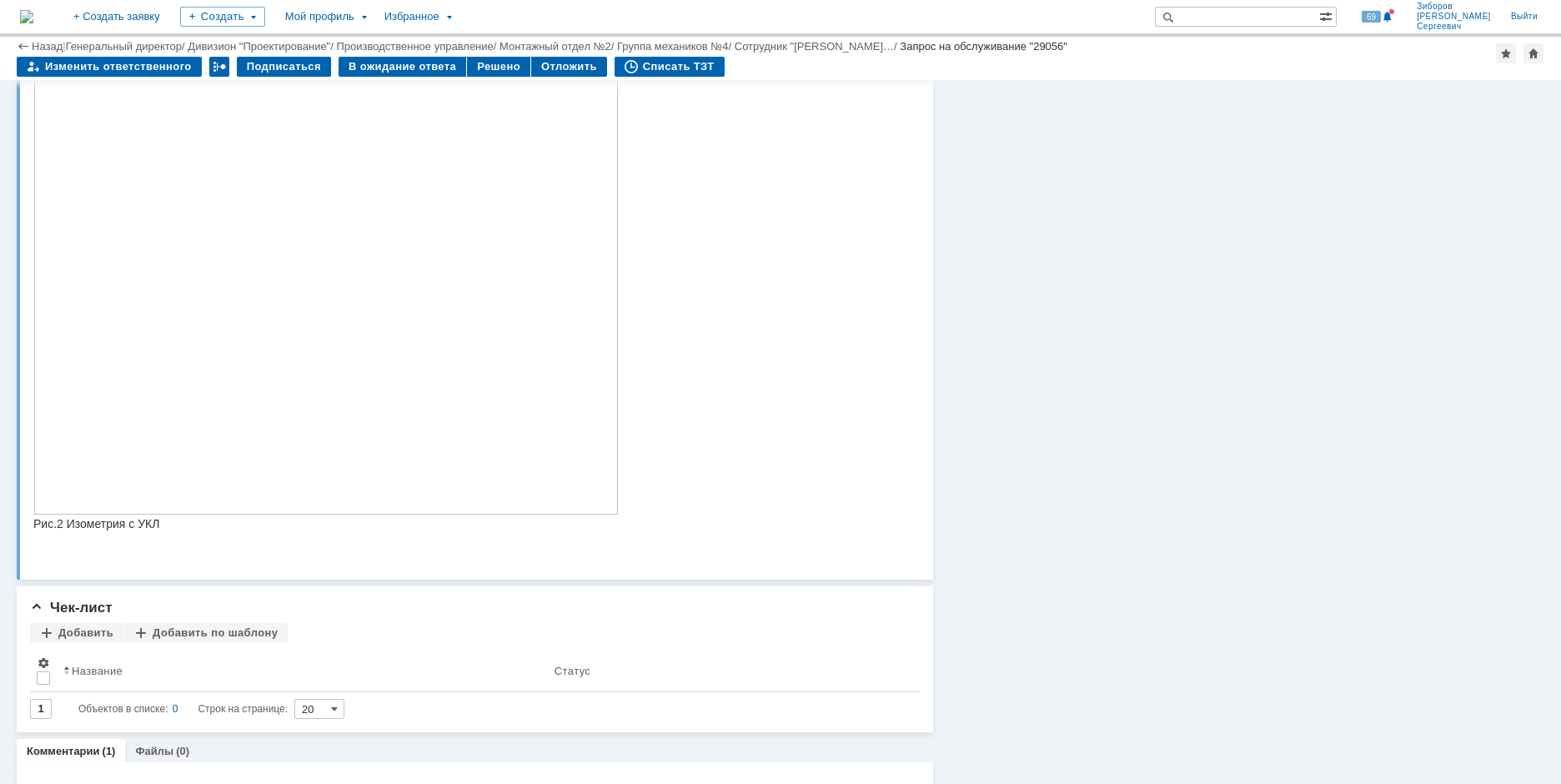
click at [396, 376] on img at bounding box center [325, 265] width 585 height 499
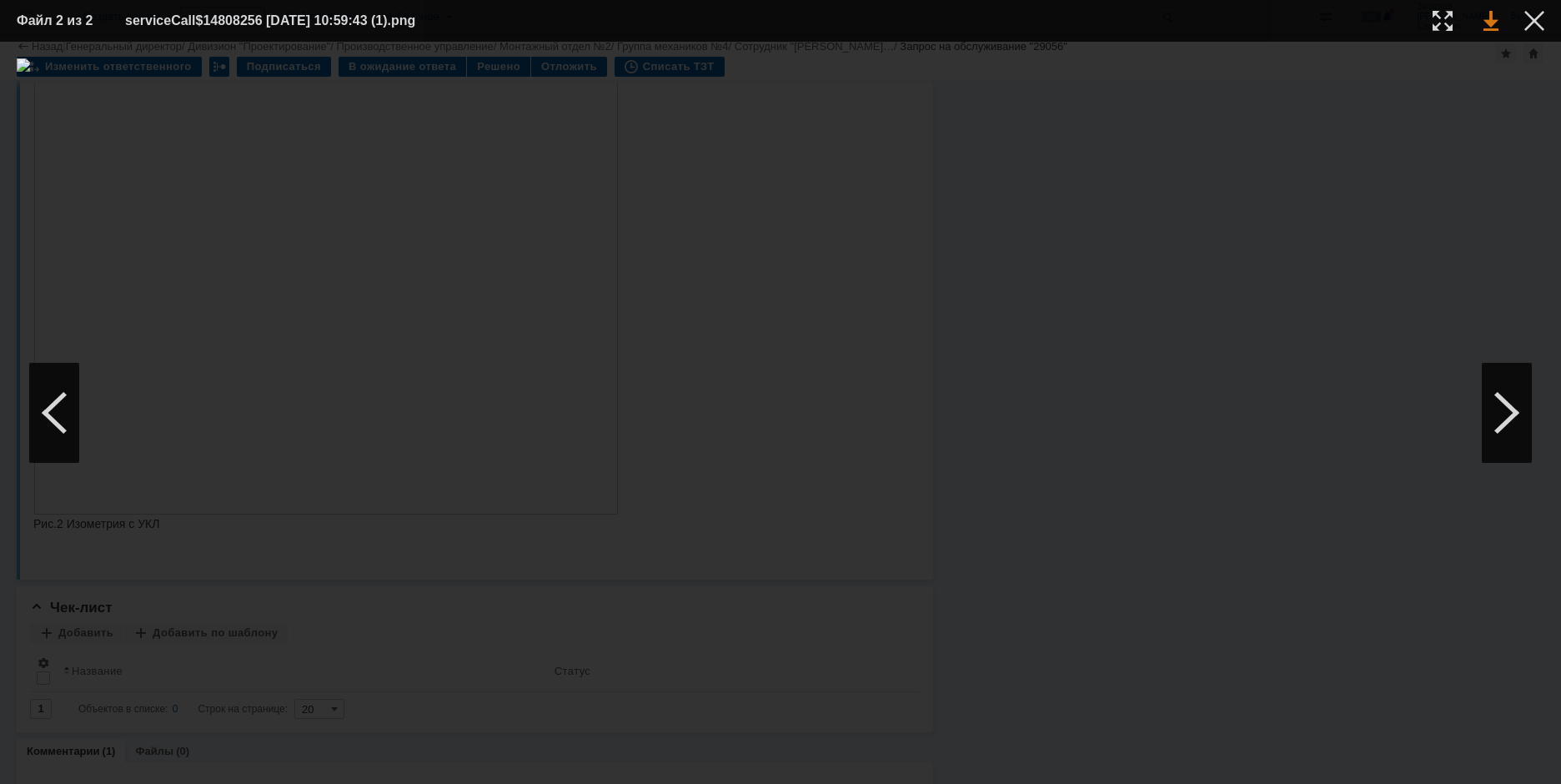
click at [1489, 17] on link at bounding box center [1492, 20] width 15 height 20
click at [1542, 23] on div at bounding box center [1534, 20] width 20 height 20
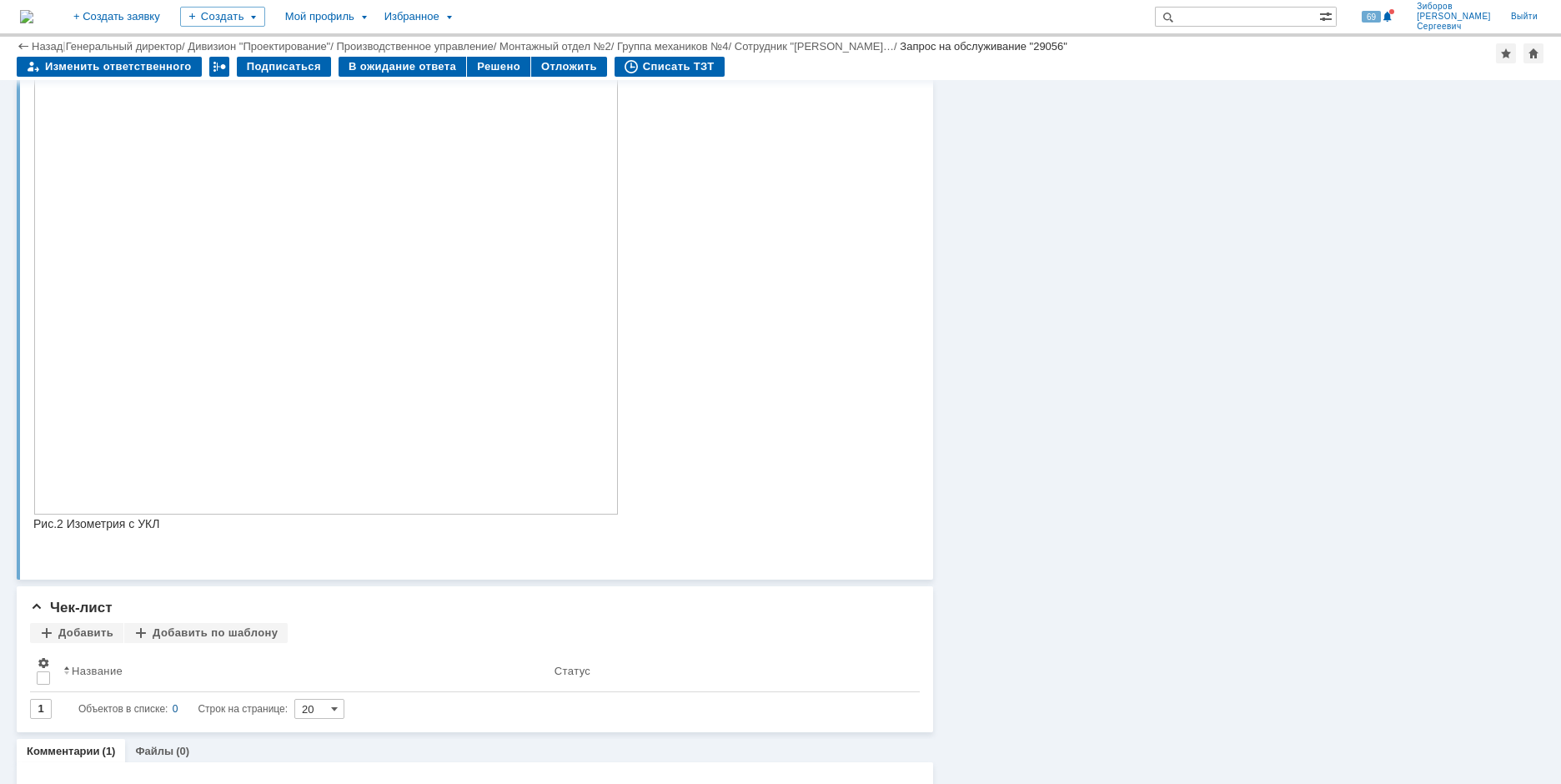
scroll to position [334, 0]
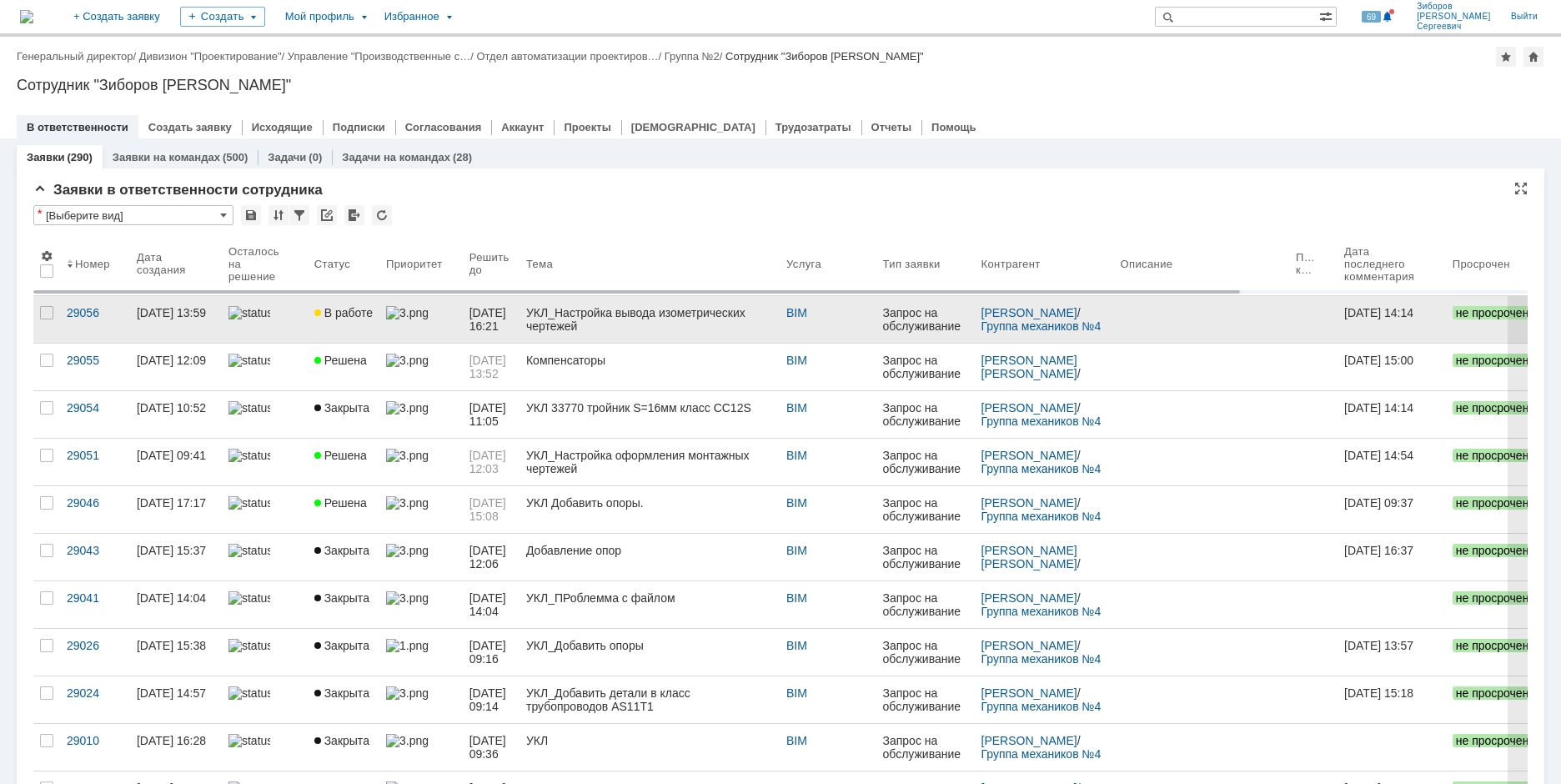
click at [358, 319] on link "В работе" at bounding box center [344, 319] width 72 height 46
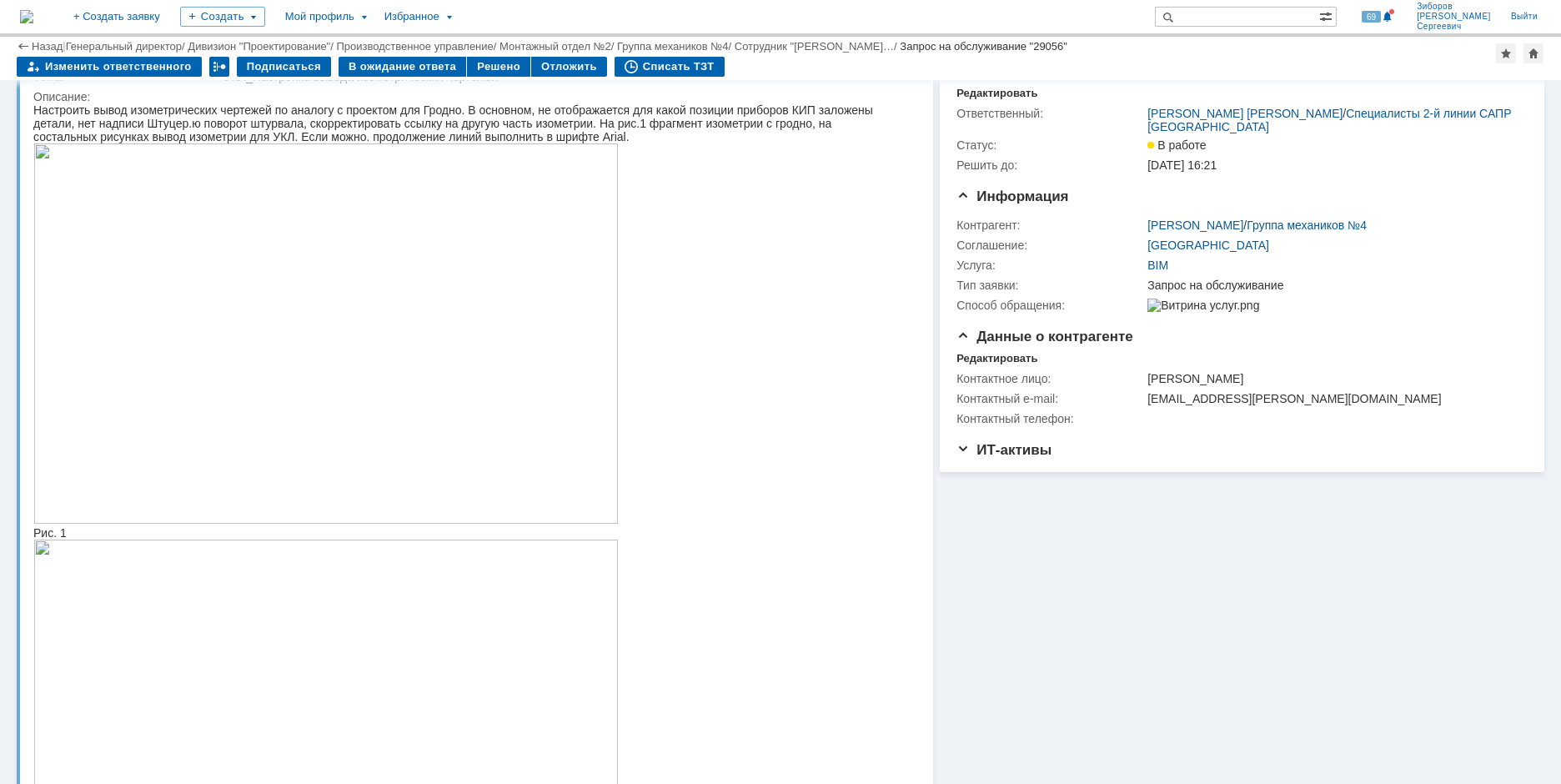
scroll to position [83, 0]
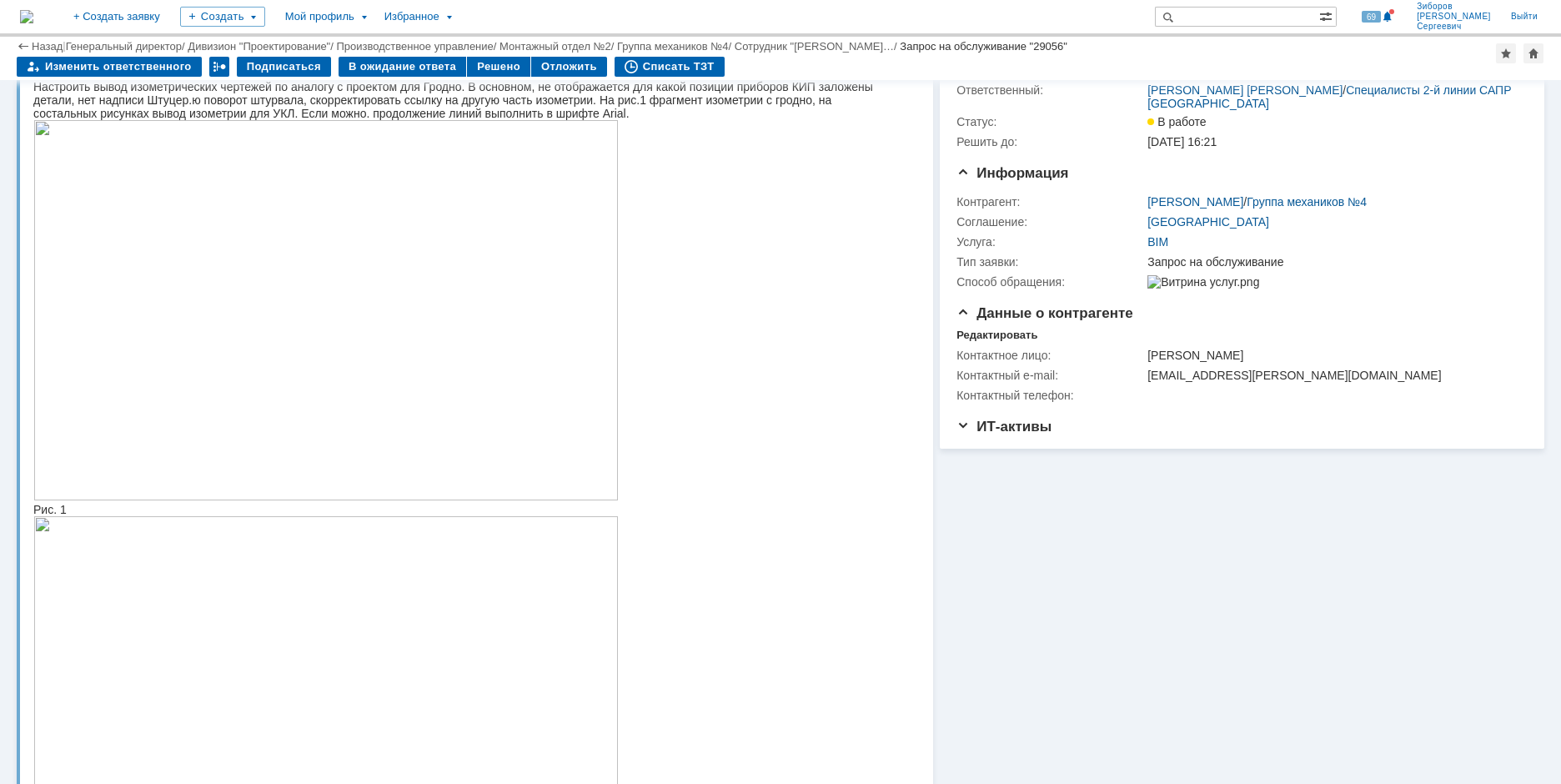
click at [337, 259] on img at bounding box center [325, 310] width 585 height 380
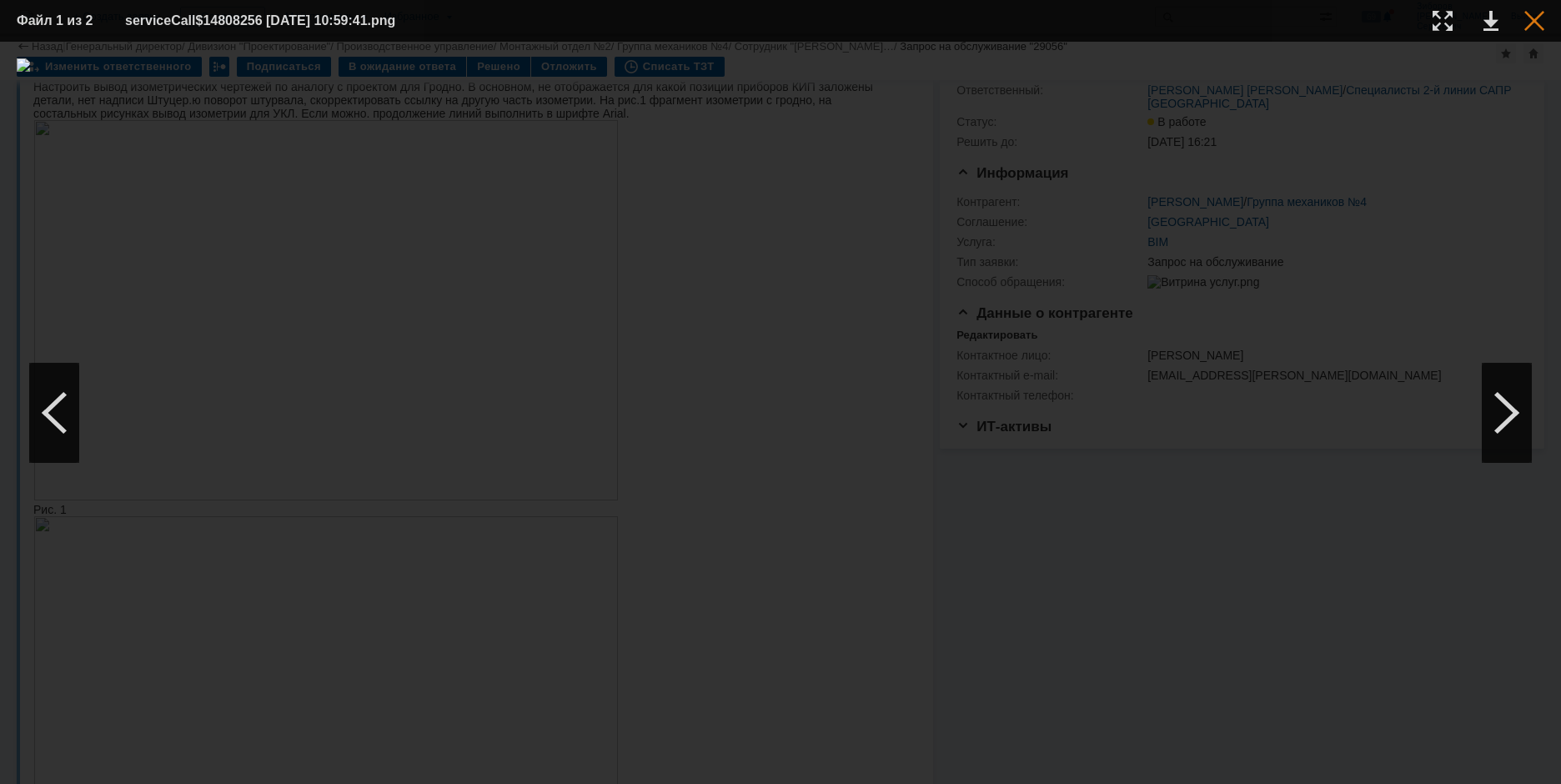
click at [1536, 19] on div at bounding box center [1534, 20] width 20 height 20
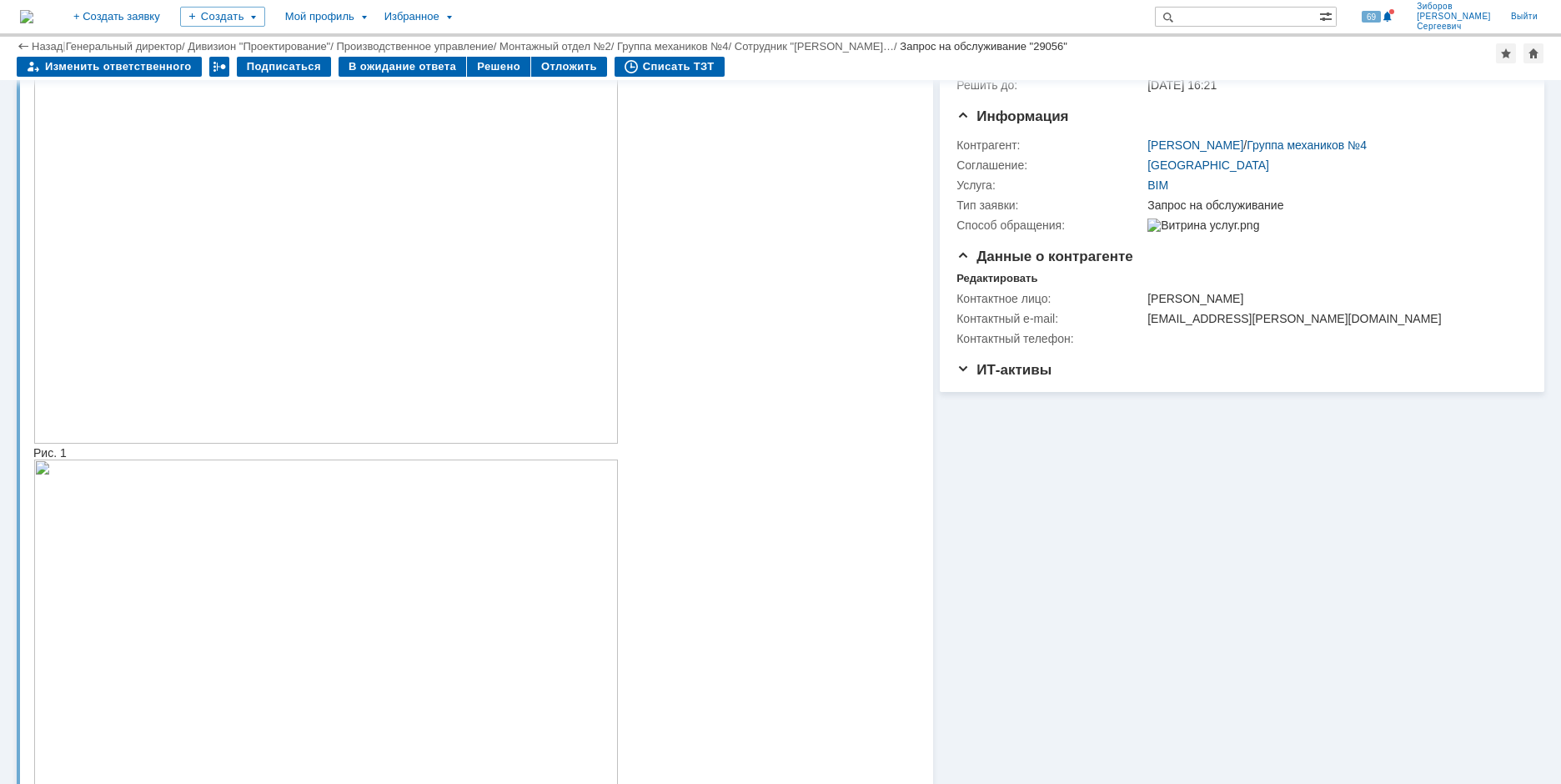
scroll to position [167, 0]
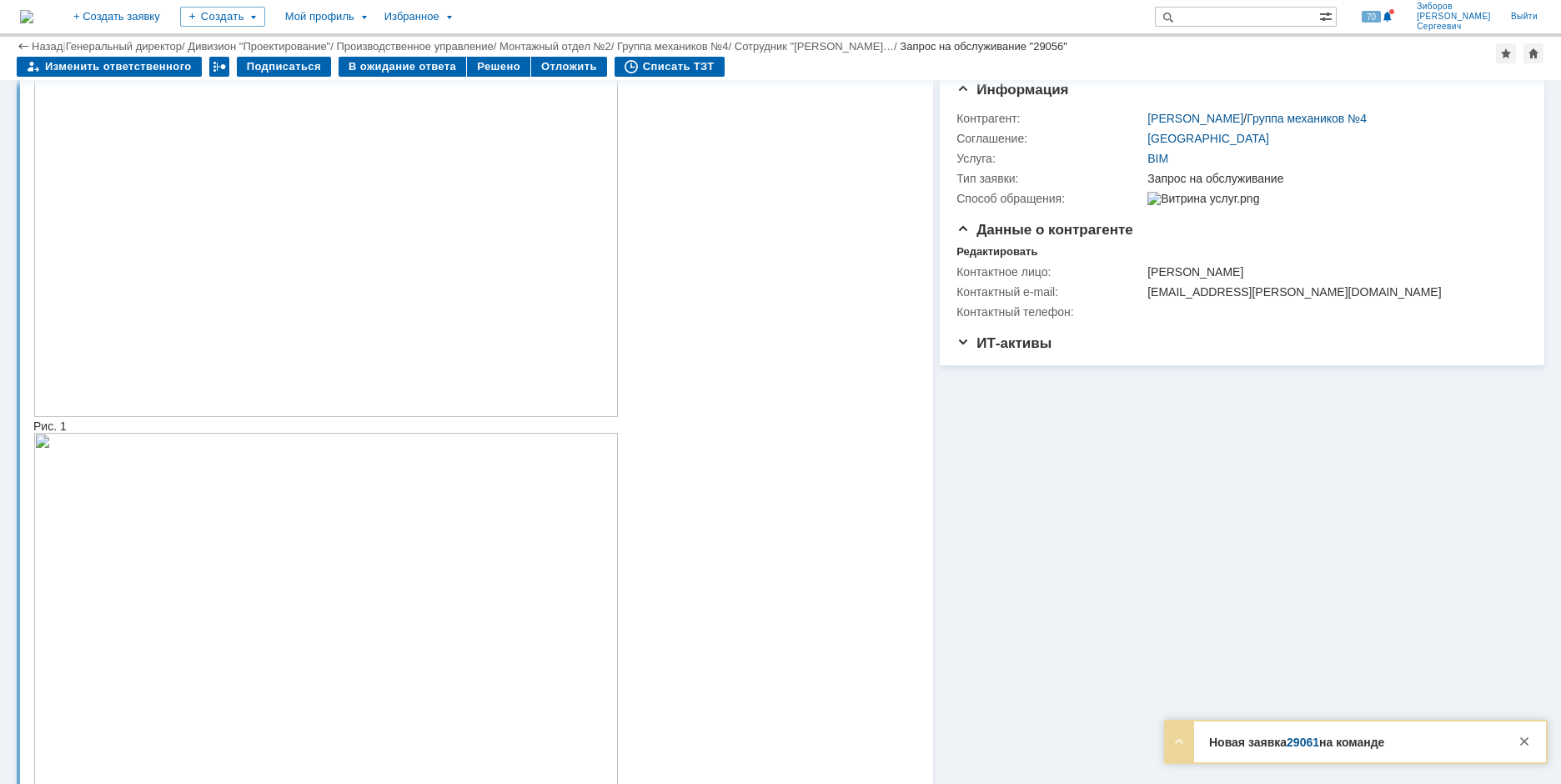
click at [33, 23] on img at bounding box center [27, 17] width 13 height 13
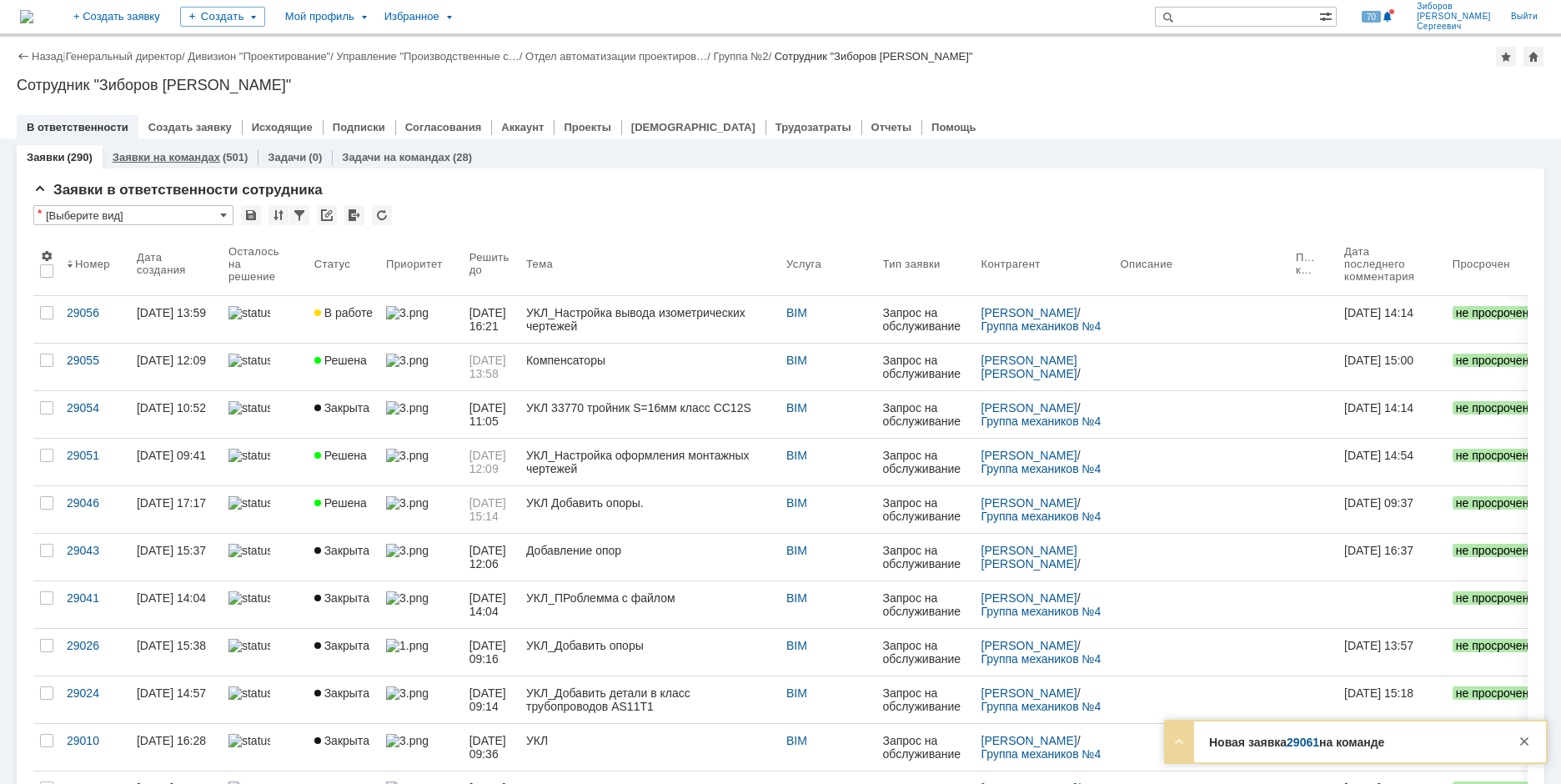
click at [206, 154] on link "Заявки на командах" at bounding box center [166, 156] width 107 height 12
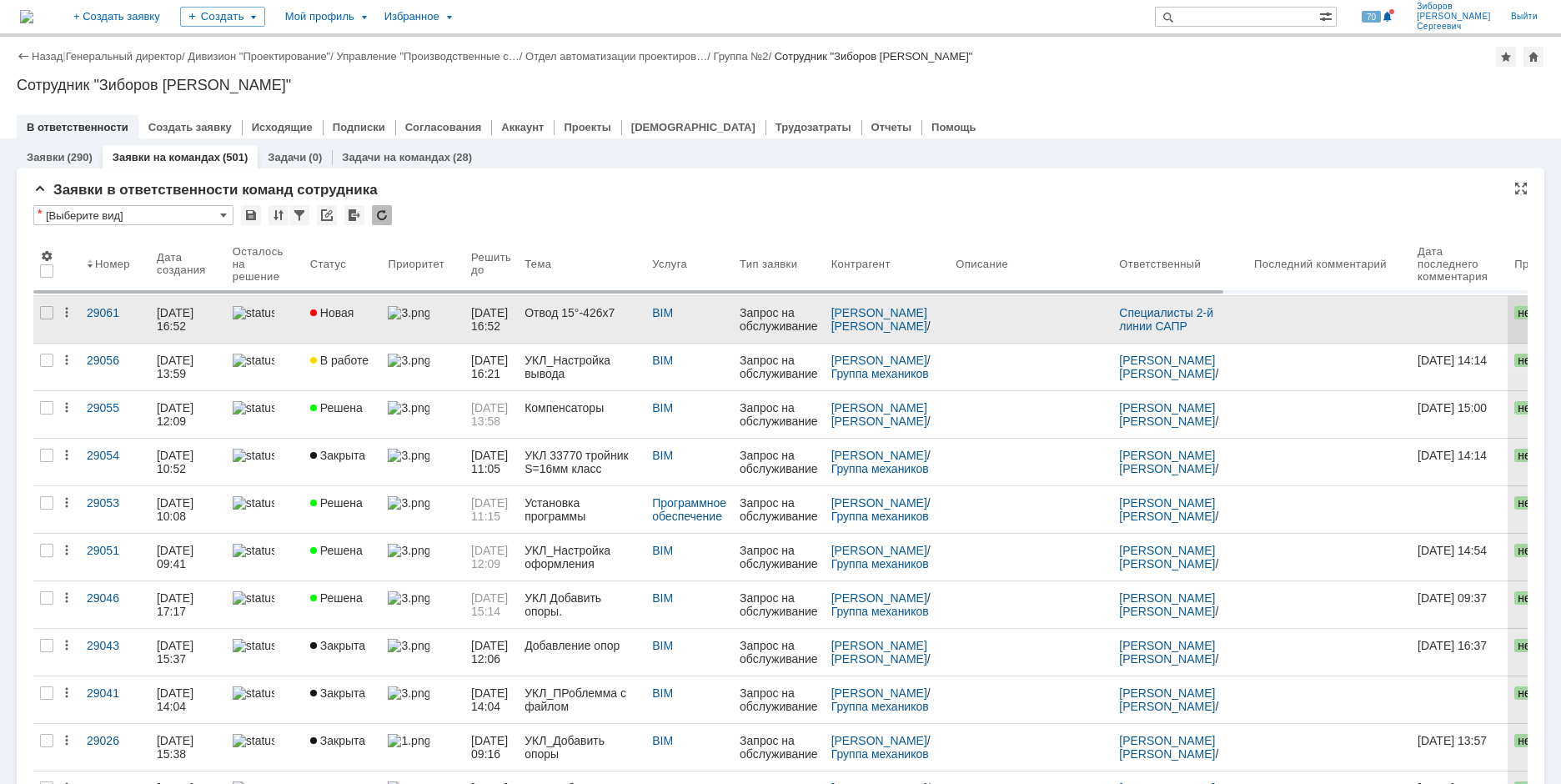
click at [564, 318] on div "Отвод 15°-426х7" at bounding box center [581, 313] width 114 height 13
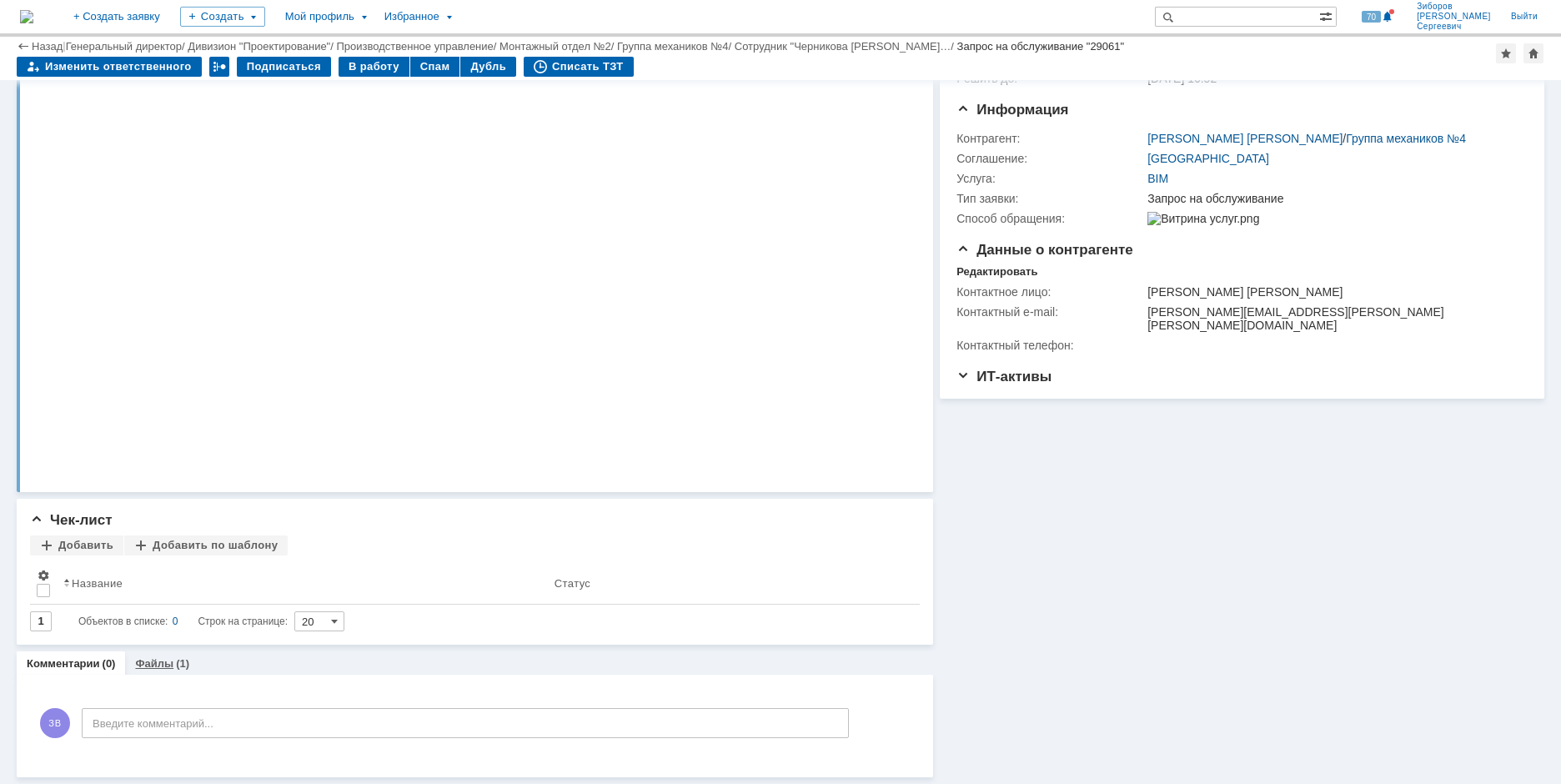
click at [154, 661] on link "Файлы" at bounding box center [154, 663] width 38 height 12
